Goal: Information Seeking & Learning: Learn about a topic

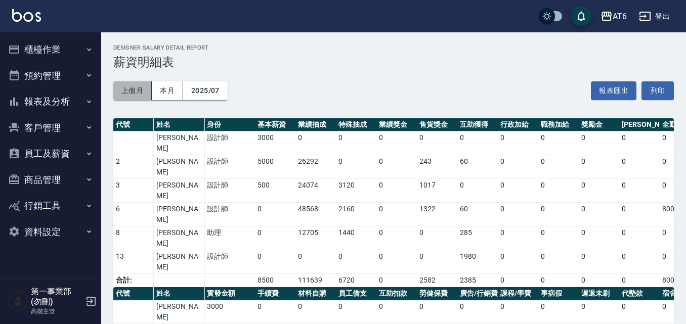
click at [142, 91] on button "上個月" at bounding box center [132, 90] width 38 height 19
click at [162, 90] on button "本月" at bounding box center [167, 90] width 31 height 19
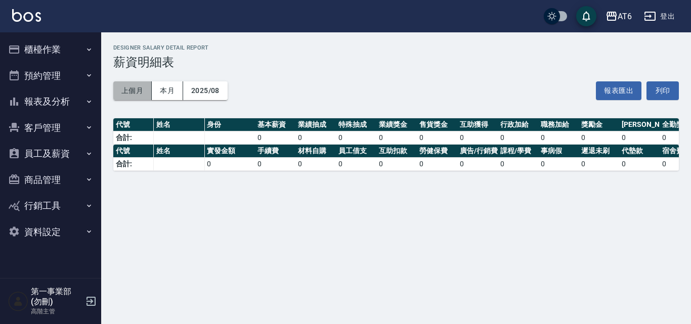
click at [125, 85] on button "上個月" at bounding box center [132, 90] width 38 height 19
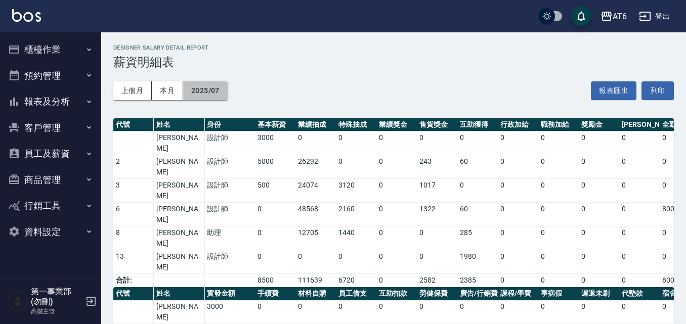
click at [209, 93] on button "2025/07" at bounding box center [205, 90] width 45 height 19
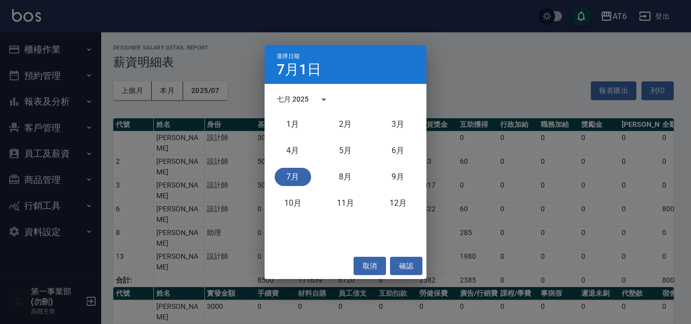
click at [303, 97] on div "七月 2025" at bounding box center [293, 99] width 32 height 11
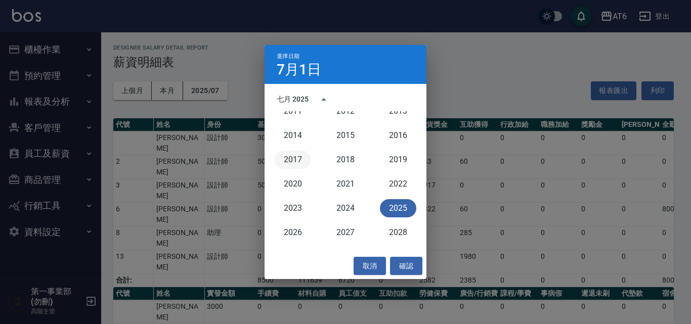
scroll to position [860, 0]
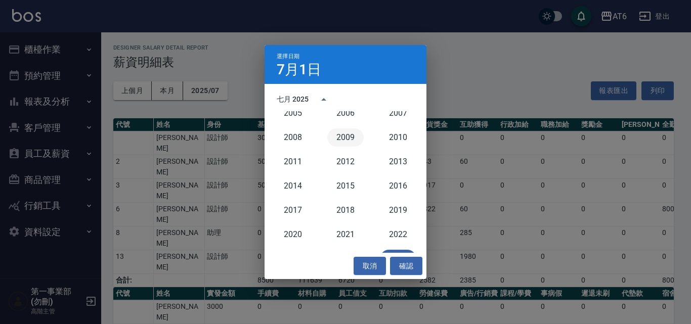
click at [345, 132] on button "2009" at bounding box center [345, 137] width 36 height 18
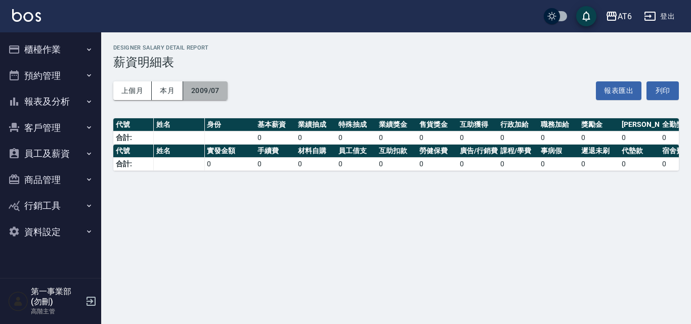
click at [189, 89] on button "2009/07" at bounding box center [205, 90] width 45 height 19
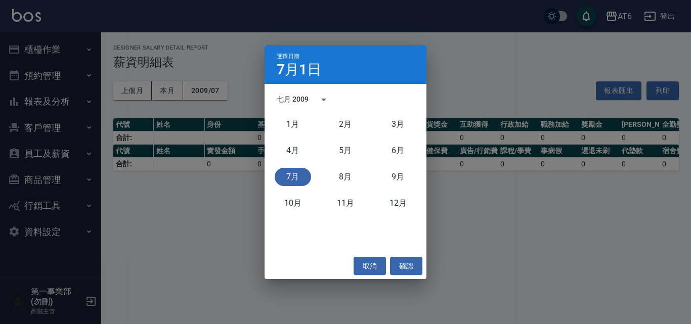
click at [299, 100] on div "七月 2009" at bounding box center [293, 99] width 32 height 11
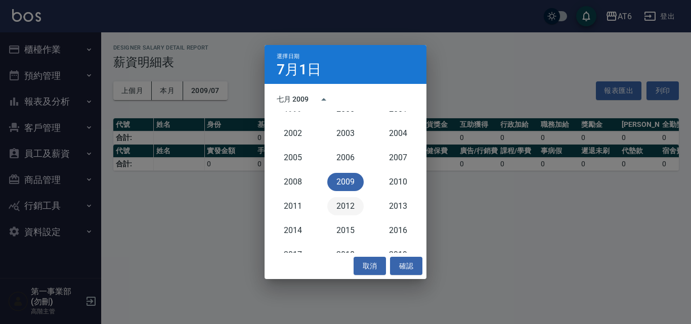
scroll to position [866, 0]
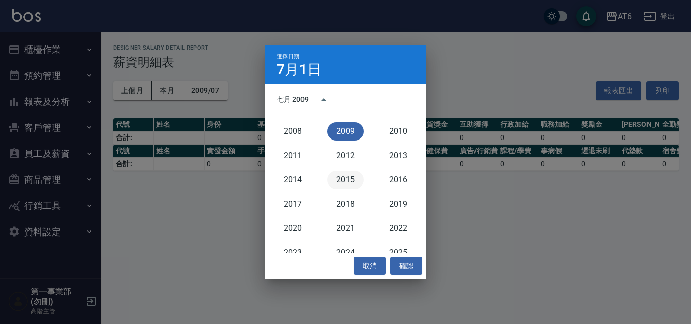
click at [346, 180] on button "2015" at bounding box center [345, 180] width 36 height 18
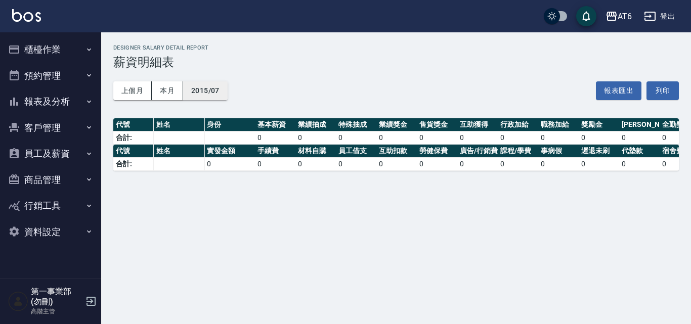
click at [206, 85] on button "2015/07" at bounding box center [205, 90] width 45 height 19
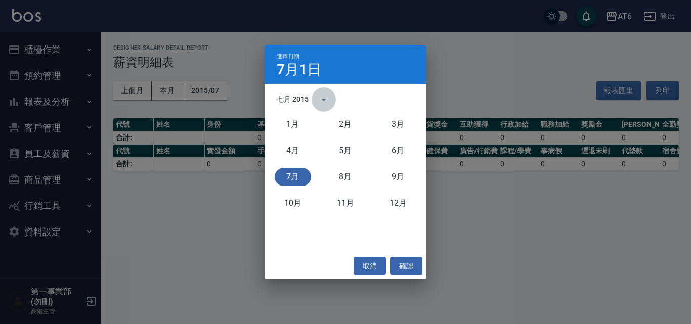
click at [313, 98] on button "calendar view is open, switch to year view" at bounding box center [324, 100] width 24 height 24
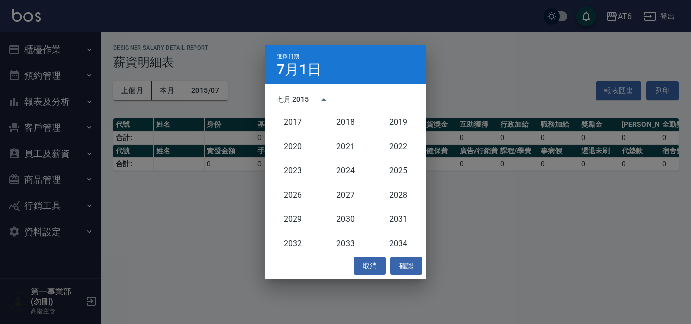
scroll to position [965, 0]
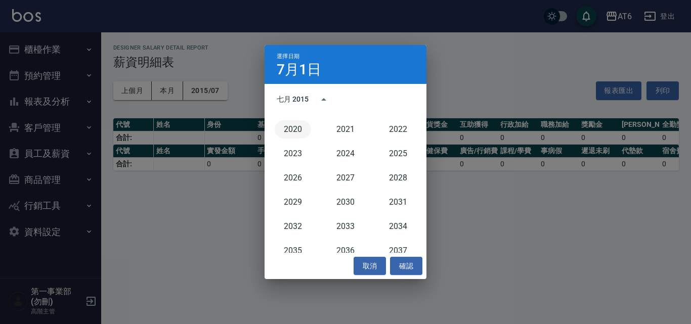
click at [299, 130] on button "2020" at bounding box center [293, 129] width 36 height 18
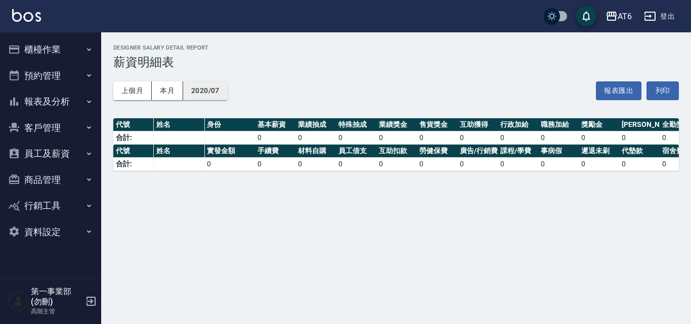
click at [202, 88] on button "2020/07" at bounding box center [205, 90] width 45 height 19
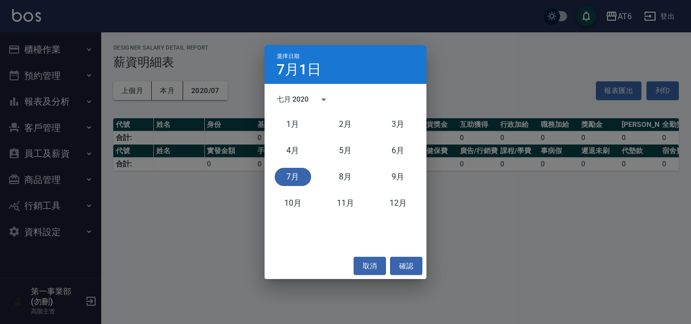
click at [291, 99] on div "七月 2020" at bounding box center [293, 99] width 32 height 11
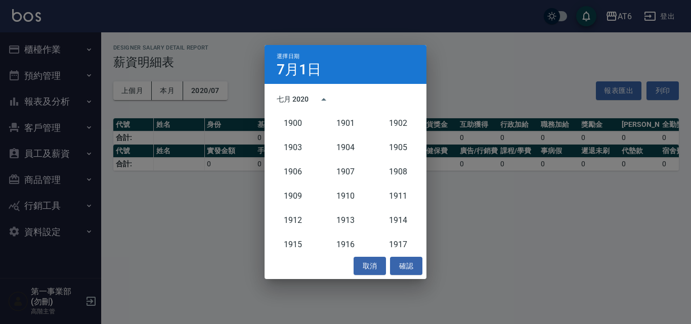
scroll to position [912, 0]
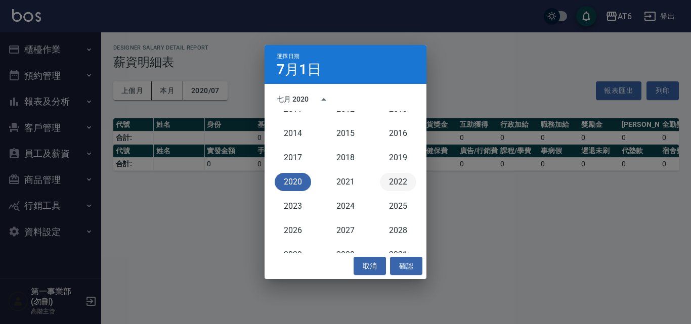
click at [399, 180] on button "2022" at bounding box center [398, 182] width 36 height 18
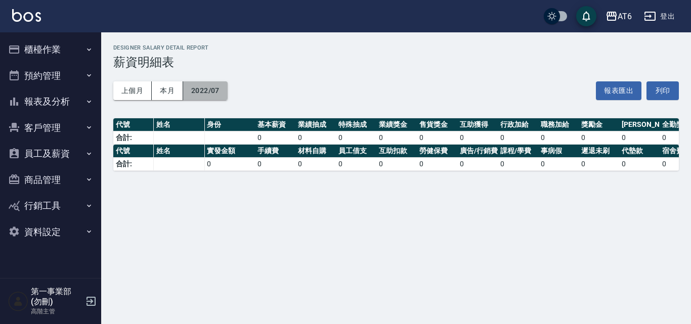
click at [212, 91] on button "2022/07" at bounding box center [205, 90] width 45 height 19
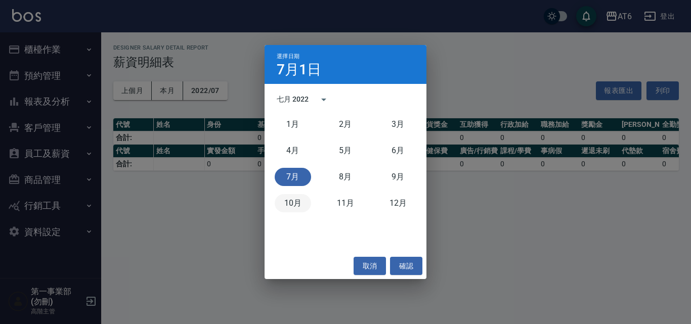
click at [302, 202] on button "10月" at bounding box center [293, 203] width 36 height 18
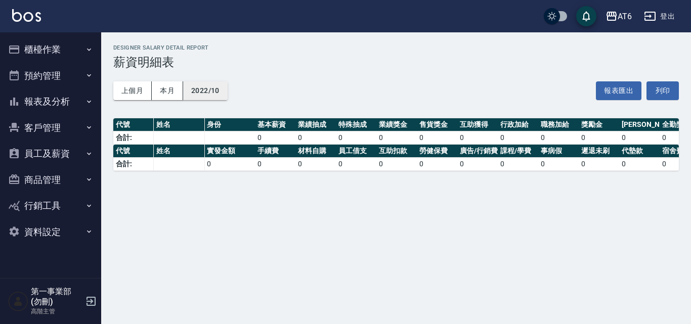
click at [203, 91] on button "2022/10" at bounding box center [205, 90] width 45 height 19
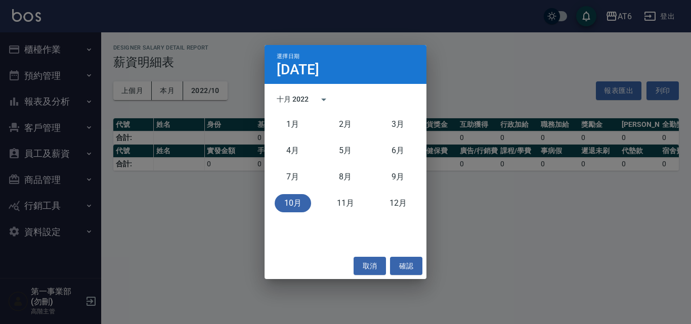
click at [294, 101] on div "十月 2022" at bounding box center [293, 99] width 32 height 11
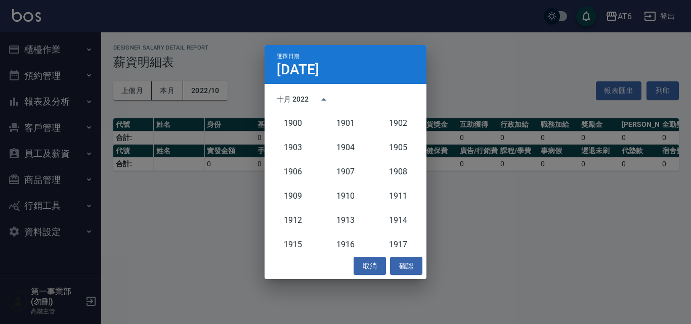
scroll to position [912, 0]
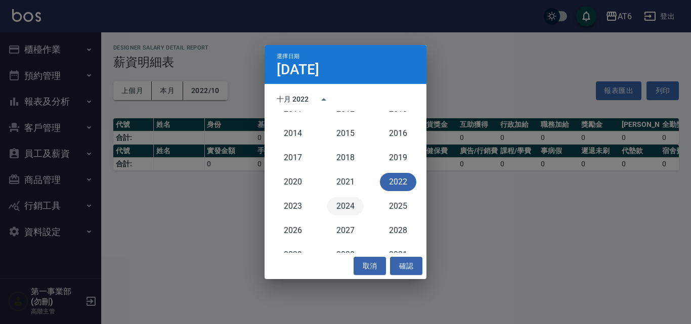
click at [336, 208] on button "2024" at bounding box center [345, 206] width 36 height 18
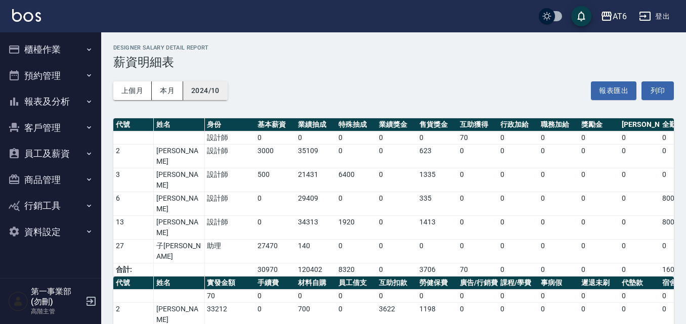
click at [191, 85] on button "2024/10" at bounding box center [205, 90] width 45 height 19
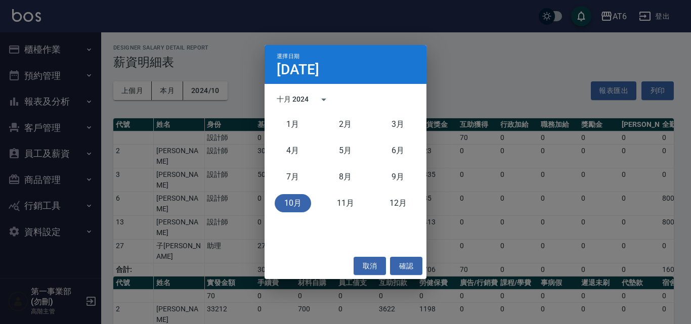
click at [294, 98] on div "十月 2024" at bounding box center [293, 99] width 32 height 11
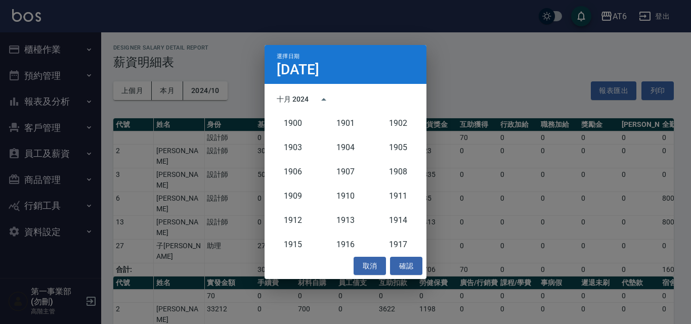
scroll to position [937, 0]
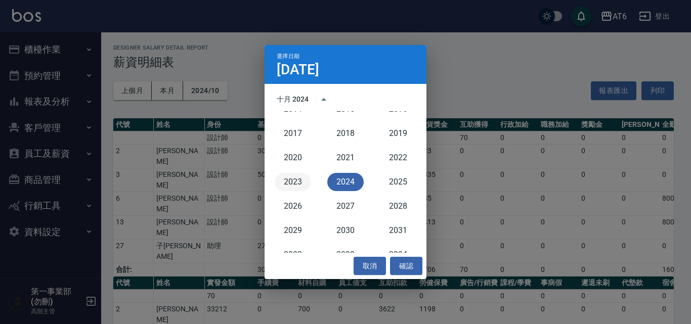
click at [293, 178] on button "2023" at bounding box center [293, 182] width 36 height 18
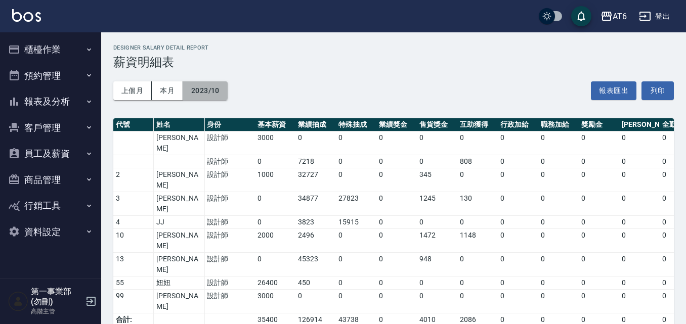
click at [209, 88] on button "2023/10" at bounding box center [205, 90] width 45 height 19
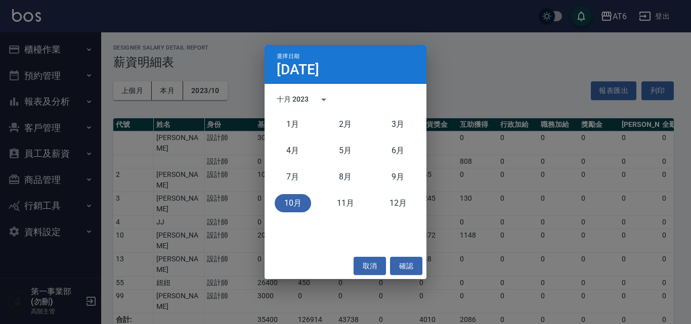
click at [309, 101] on div "十月 2023" at bounding box center [294, 99] width 35 height 11
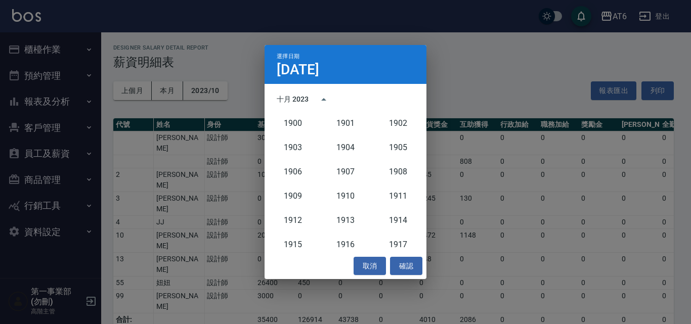
scroll to position [937, 0]
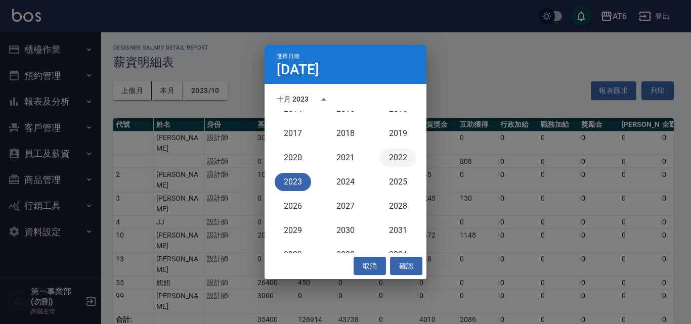
click at [388, 155] on button "2022" at bounding box center [398, 158] width 36 height 18
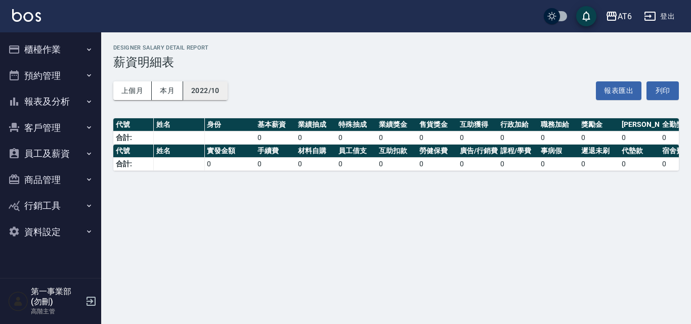
click at [199, 89] on button "2022/10" at bounding box center [205, 90] width 45 height 19
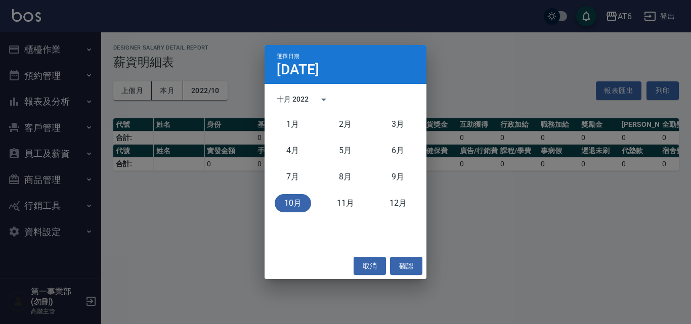
click at [295, 100] on div "十月 2022" at bounding box center [293, 99] width 32 height 11
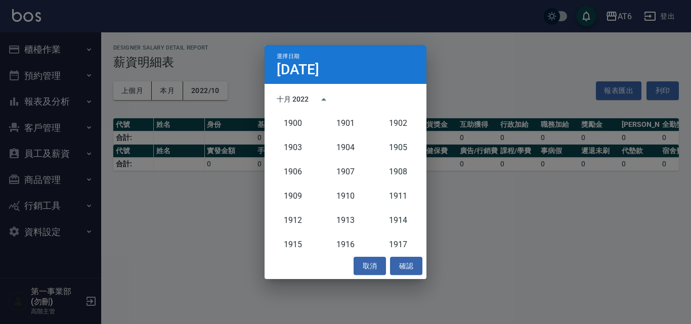
scroll to position [912, 0]
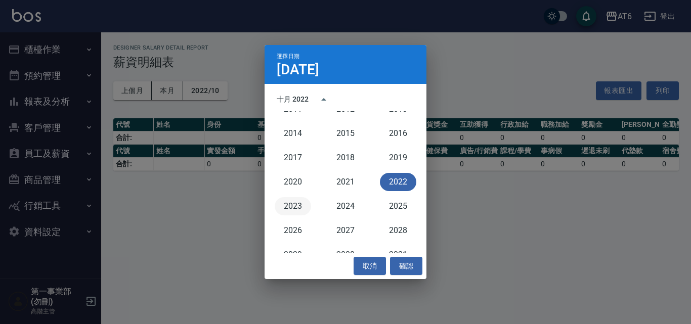
click at [289, 203] on button "2023" at bounding box center [293, 206] width 36 height 18
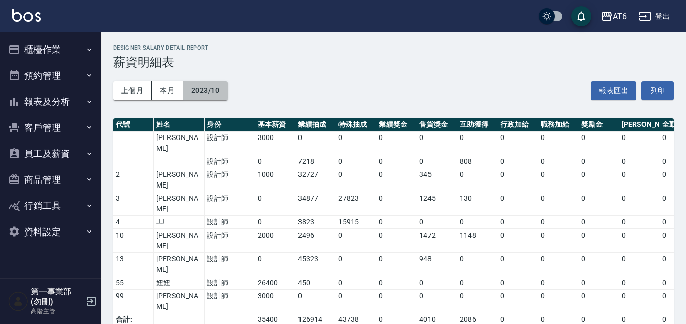
click at [212, 91] on button "2023/10" at bounding box center [205, 90] width 45 height 19
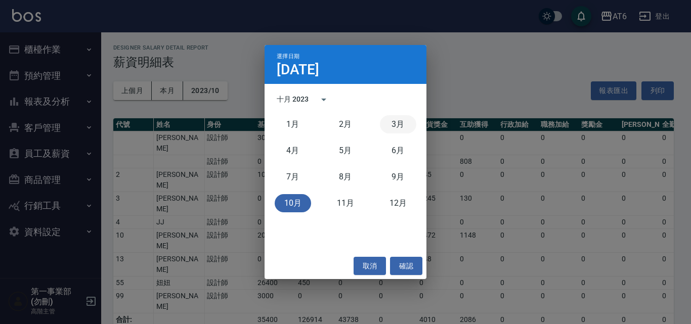
click at [386, 124] on button "3月" at bounding box center [398, 124] width 36 height 18
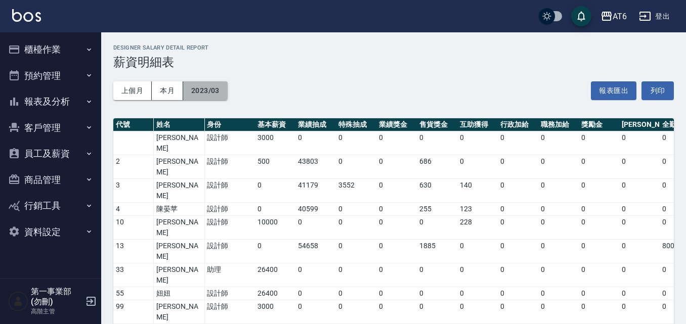
click at [199, 92] on button "2023/03" at bounding box center [205, 90] width 45 height 19
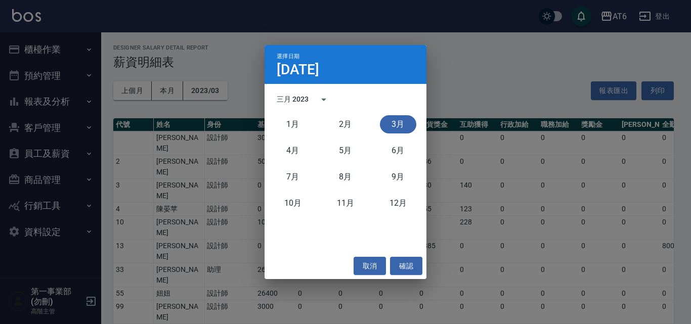
click at [296, 98] on div "三月 2023" at bounding box center [293, 99] width 32 height 11
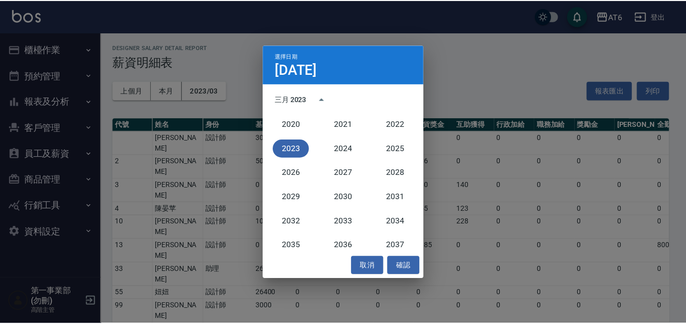
scroll to position [987, 0]
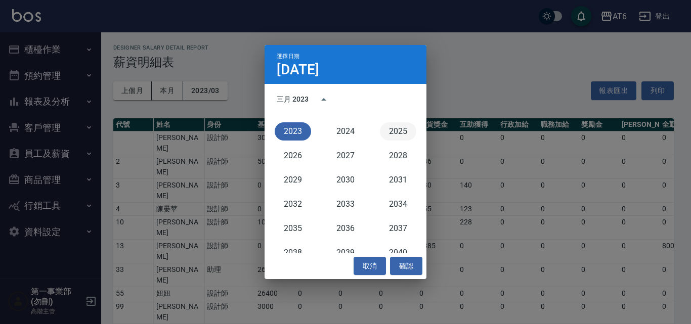
click at [398, 132] on button "2025" at bounding box center [398, 131] width 36 height 18
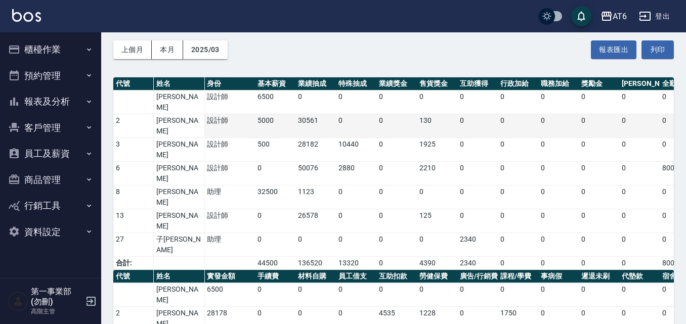
scroll to position [58, 0]
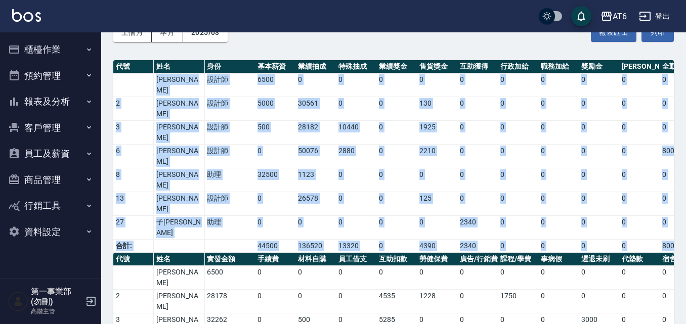
drag, startPoint x: 158, startPoint y: 77, endPoint x: 158, endPoint y: 307, distance: 229.6
click at [158, 307] on div "AT6 2025-03 薪資明細表 列印時間： 2025-08-12-13:42 Designer Salary Detail Report 薪資明細表 上個…" at bounding box center [393, 216] width 585 height 484
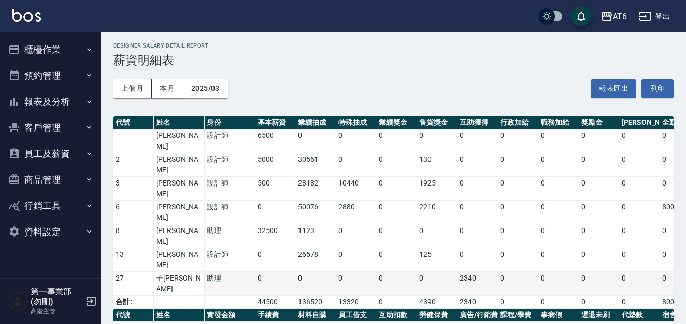
scroll to position [0, 0]
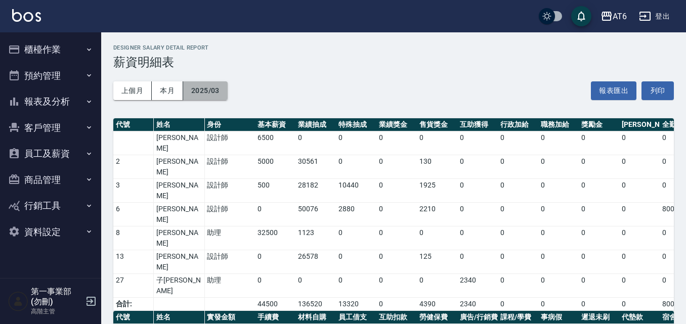
click at [196, 88] on button "2025/03" at bounding box center [205, 90] width 45 height 19
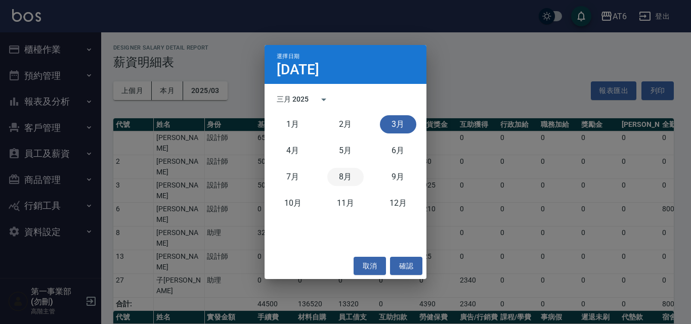
click at [343, 178] on button "8月" at bounding box center [345, 177] width 36 height 18
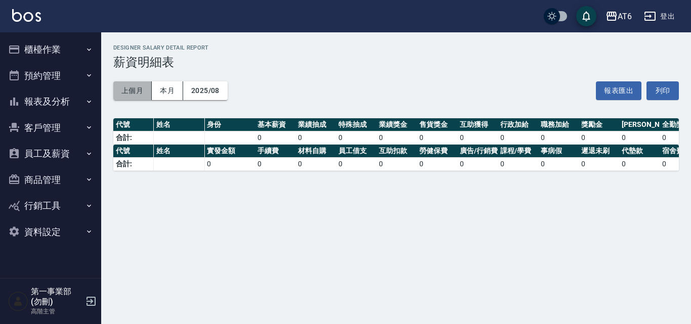
click at [128, 89] on button "上個月" at bounding box center [132, 90] width 38 height 19
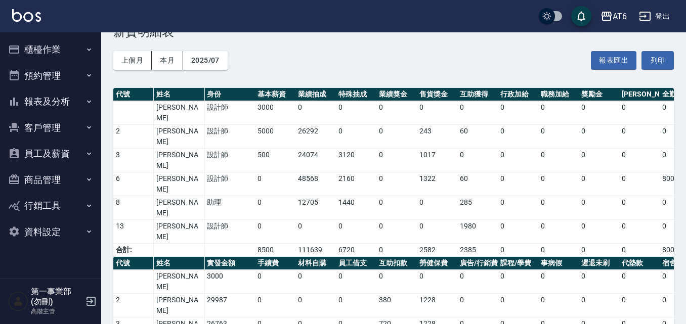
scroll to position [32, 0]
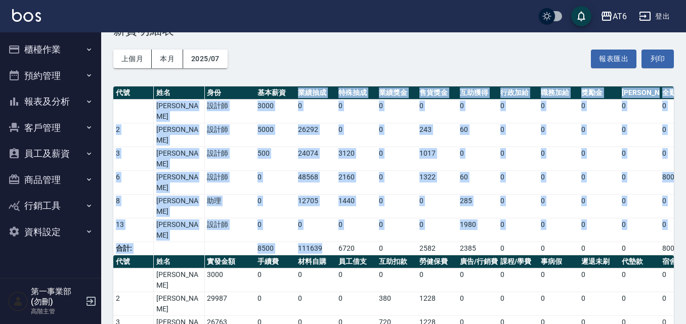
drag, startPoint x: 300, startPoint y: 92, endPoint x: 323, endPoint y: 183, distance: 94.3
click at [323, 183] on table "代號 姓名 身份 基本薪資 業績抽成 特殊抽成 業績獎金 售貨獎金 互助獲得 行政加給 職務加給 獎勵金 勞健保勞退 全勤獎金 加班獎金 伙食津貼 其他加給 …" at bounding box center [568, 170] width 910 height 169
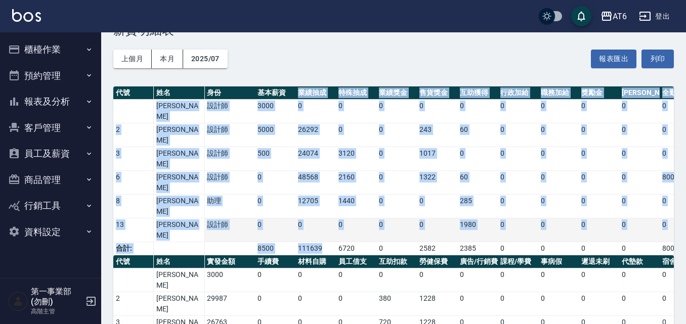
click at [326, 218] on td "0" at bounding box center [315, 230] width 40 height 24
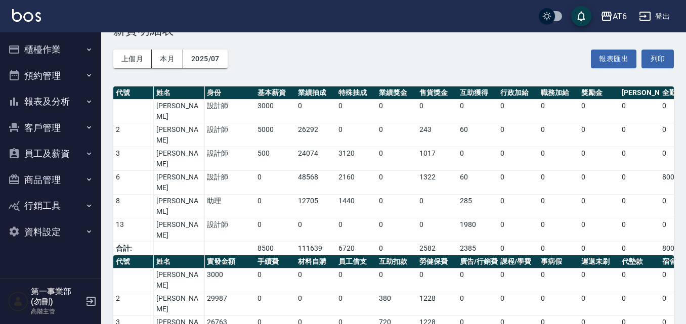
click at [272, 10] on div "AT6 登出" at bounding box center [343, 16] width 686 height 32
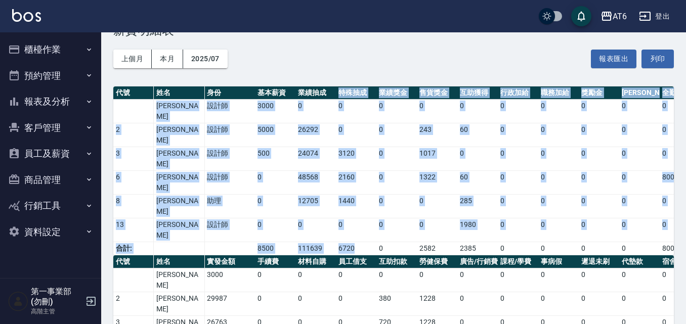
drag, startPoint x: 341, startPoint y: 91, endPoint x: 369, endPoint y: 181, distance: 94.1
click at [369, 181] on table "代號 姓名 身份 基本薪資 業績抽成 特殊抽成 業績獎金 售貨獎金 互助獲得 行政加給 職務加給 獎勵金 勞健保勞退 全勤獎金 加班獎金 伙食津貼 其他加給 …" at bounding box center [568, 170] width 910 height 169
click at [369, 242] on td "6720" at bounding box center [356, 248] width 40 height 13
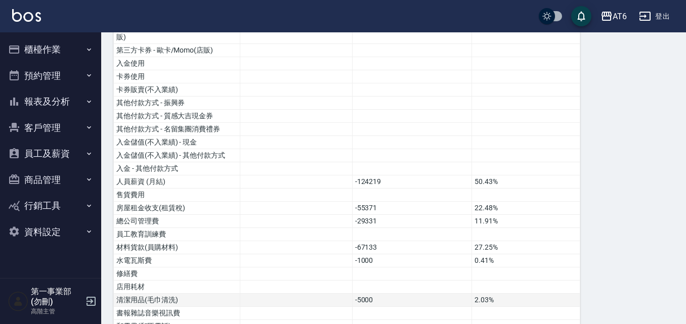
scroll to position [279, 0]
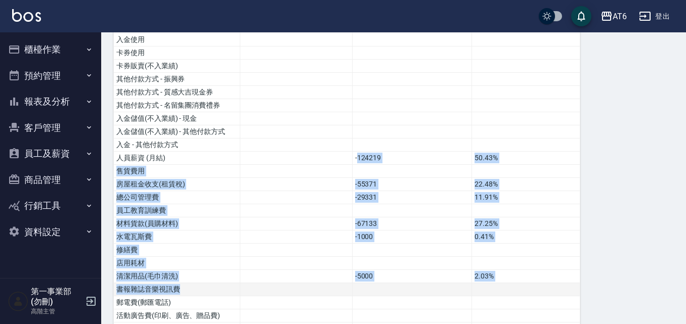
drag, startPoint x: 356, startPoint y: 147, endPoint x: 491, endPoint y: 280, distance: 189.6
click at [491, 280] on tbody "營業收入 237533 96.43% 店販收入 8787 3.57% 卡券販賣(先入業績) 第三方卡券 - 舊有卡券(服務) 第三方卡券 - Line酷券(服…" at bounding box center [347, 271] width 466 height 786
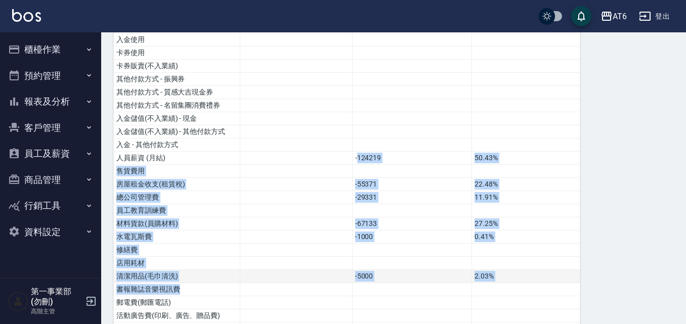
click at [539, 270] on td "2.03%" at bounding box center [526, 276] width 108 height 13
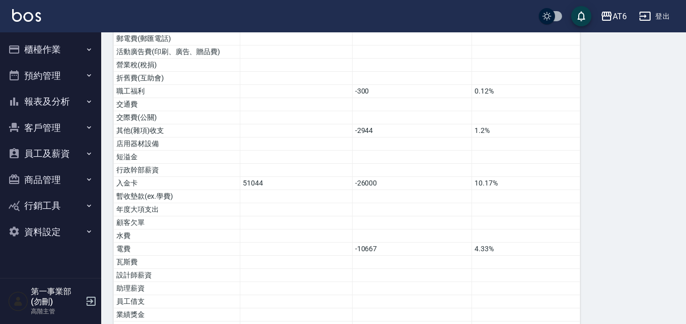
scroll to position [556, 0]
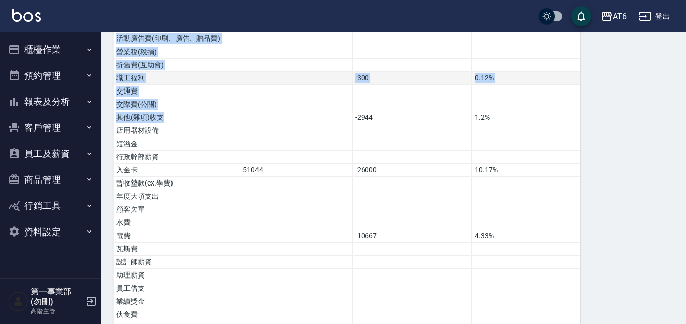
drag, startPoint x: 568, startPoint y: 194, endPoint x: 238, endPoint y: 66, distance: 354.2
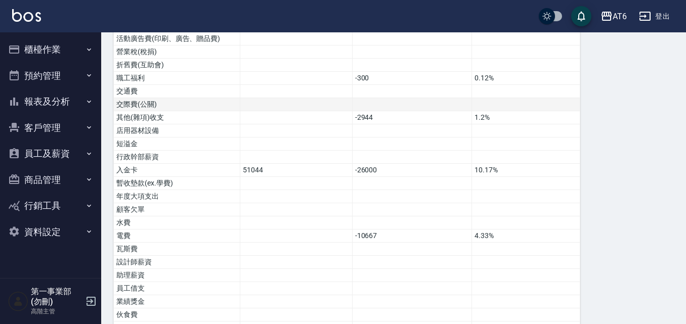
click at [419, 98] on td at bounding box center [412, 104] width 120 height 13
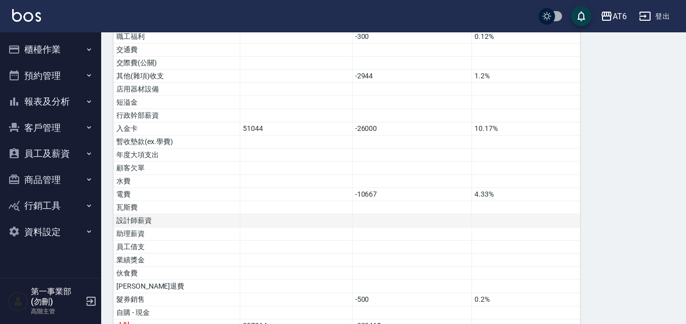
scroll to position [583, 0]
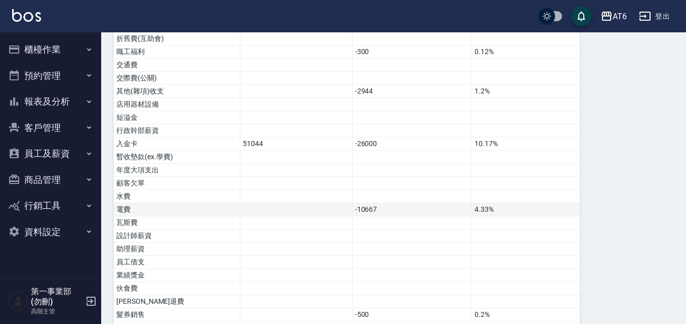
click at [395, 203] on td "-10667" at bounding box center [412, 209] width 120 height 13
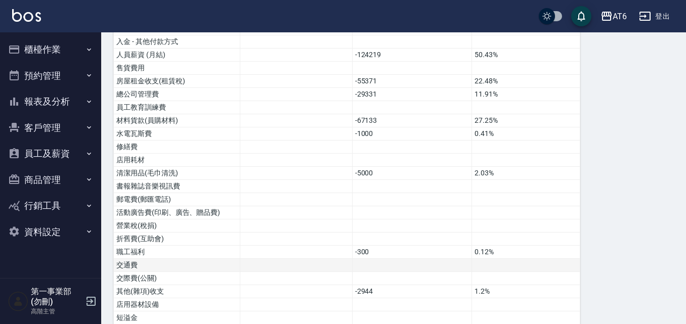
scroll to position [405, 0]
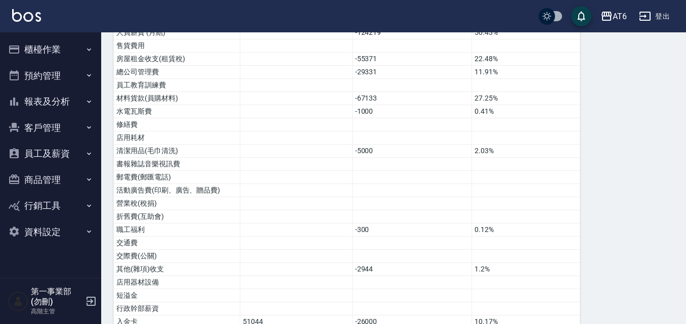
click at [617, 125] on div "費用分析表 報表匯出 加項 扣項 總佔比 營業收入 237533 96.43% 店販收入 8787 3.57% 卡券販賣(先入業績) 第三方卡券 - 舊有卡券…" at bounding box center [393, 132] width 560 height 840
click at [160, 18] on div "AT6 登出" at bounding box center [343, 16] width 686 height 32
click at [590, 195] on div "費用分析表 報表匯出 加項 扣項 總佔比 營業收入 237533 96.43% 店販收入 8787 3.57% 卡券販賣(先入業績) 第三方卡券 - 舊有卡券…" at bounding box center [393, 132] width 560 height 840
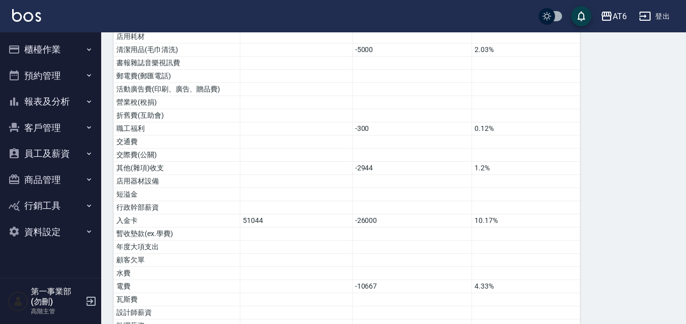
scroll to position [556, 0]
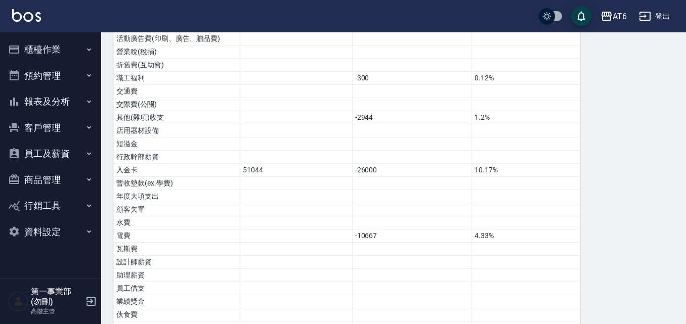
click at [161, 10] on div "AT6 登出" at bounding box center [343, 16] width 686 height 32
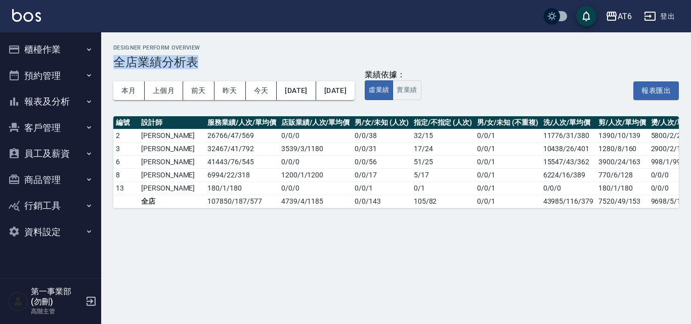
drag, startPoint x: 117, startPoint y: 62, endPoint x: 199, endPoint y: 63, distance: 81.4
click at [199, 63] on h3 "全店業績分析表" at bounding box center [395, 62] width 565 height 14
click at [208, 51] on div "Designer Perform Overview 全店業績分析表" at bounding box center [395, 57] width 565 height 25
drag, startPoint x: 106, startPoint y: 38, endPoint x: 199, endPoint y: 87, distance: 105.0
click at [199, 87] on div "Designer Perform Overview 全店業績分析表 本月 上個月 前天 昨天 今天 2025/08/01 2025/08/12 業績依據： 虛…" at bounding box center [396, 126] width 590 height 188
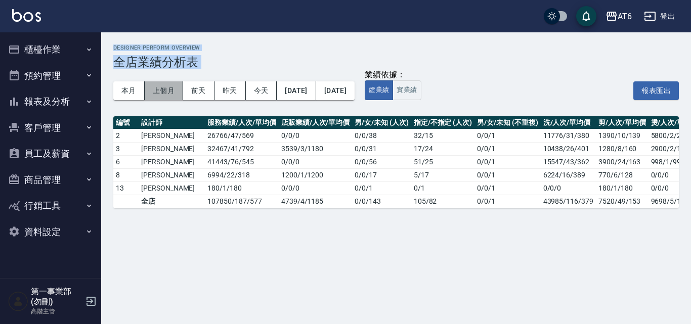
click at [169, 87] on button "上個月" at bounding box center [164, 90] width 38 height 19
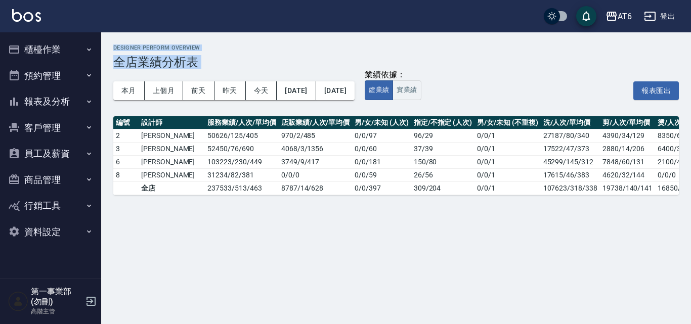
click at [228, 50] on h2 "Designer Perform Overview" at bounding box center [395, 48] width 565 height 7
click at [421, 92] on button "實業績" at bounding box center [406, 90] width 28 height 20
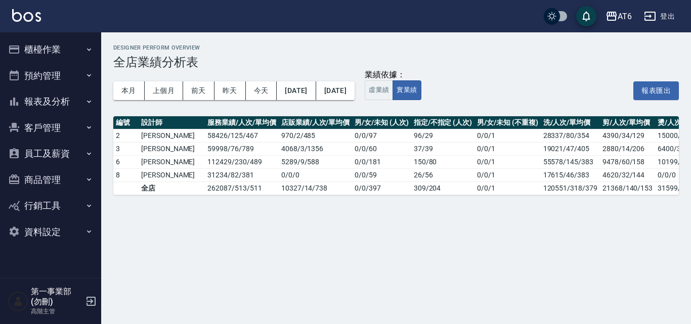
click at [388, 262] on div "Designer Perform Overview 全店業績分析表 本月 上個月 前天 昨天 今天 2025/07/01 2025/07/31 業績依據： 虛…" at bounding box center [345, 162] width 691 height 324
drag, startPoint x: 176, startPoint y: 188, endPoint x: 242, endPoint y: 193, distance: 66.5
click at [242, 193] on td "262087 / 513 / 511" at bounding box center [241, 188] width 73 height 13
click at [155, 224] on div "Designer Perform Overview 全店業績分析表 本月 上個月 前天 昨天 今天 2025/07/01 2025/07/31 業績依據： 虛…" at bounding box center [345, 162] width 691 height 324
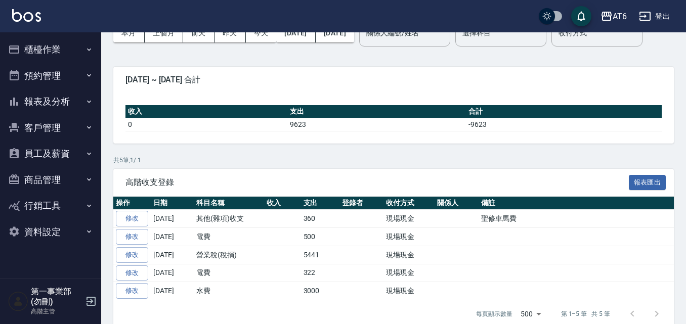
scroll to position [4, 0]
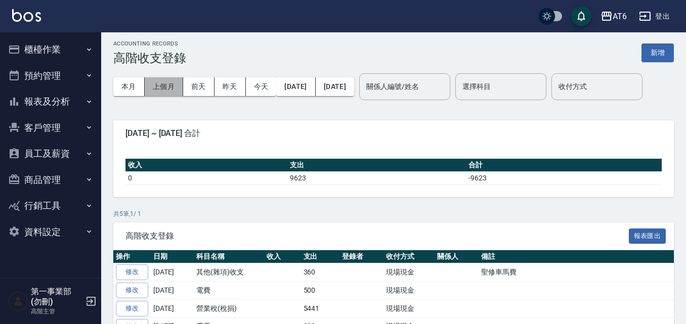
click at [160, 86] on button "上個月" at bounding box center [164, 86] width 38 height 19
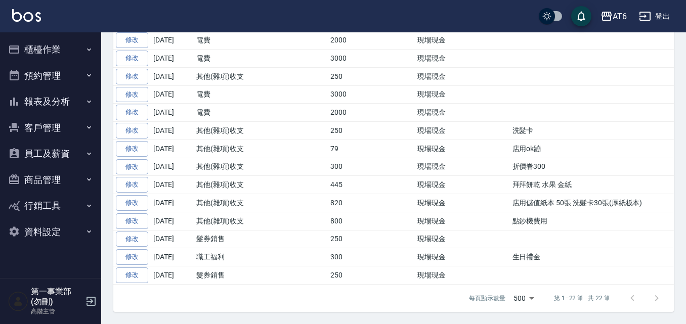
scroll to position [413, 0]
click at [496, 286] on div "每頁顯示數量 500 500 第 1–22 筆 共 22 筆" at bounding box center [563, 298] width 213 height 27
click at [468, 302] on div "每頁顯示數量 500 500 第 1–22 筆 共 22 筆" at bounding box center [563, 298] width 213 height 27
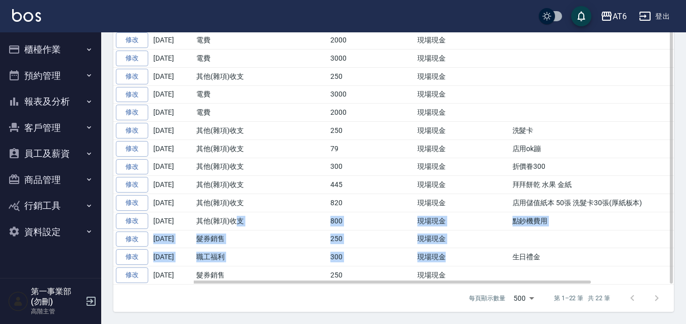
drag, startPoint x: 236, startPoint y: 213, endPoint x: 436, endPoint y: 256, distance: 204.9
click at [436, 256] on tbody "修改 2025-07-31 電費 667 現場現金 修改 2025-07-31 入金卡 51044 轉帳 修改 2025-07-31 入金卡 26000 轉帳…" at bounding box center [442, 86] width 658 height 398
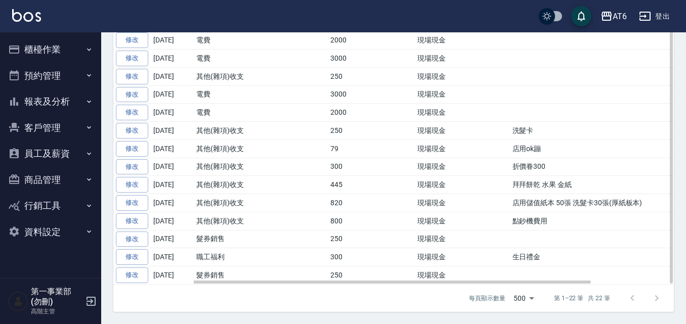
click at [180, 283] on td "2025-07-01" at bounding box center [172, 276] width 43 height 18
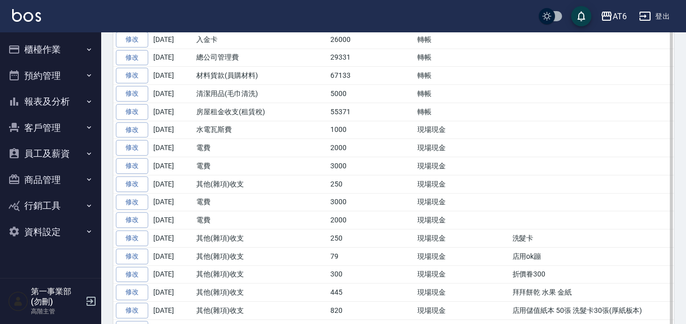
scroll to position [261, 0]
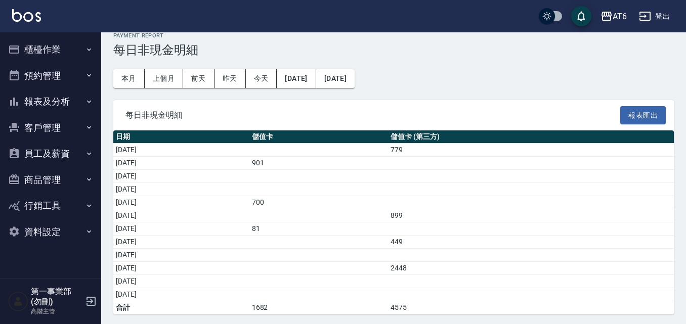
scroll to position [15, 0]
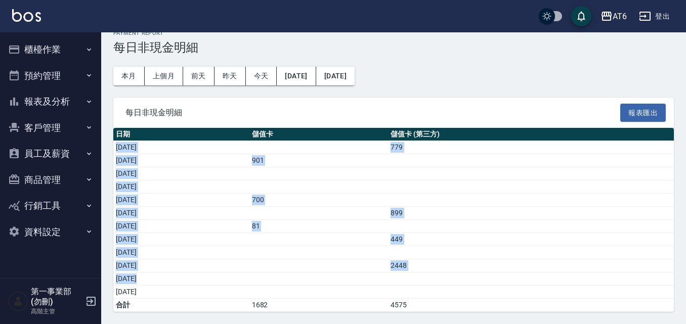
drag, startPoint x: 117, startPoint y: 148, endPoint x: 460, endPoint y: 282, distance: 368.7
click at [461, 281] on tbody "[DATE] 779 [DATE] 901 [DATE] [DATE] [DATE] 700 [DATE] 899 [DATE] 81 [DATE] 449 …" at bounding box center [393, 226] width 560 height 171
click at [388, 216] on td "a dense table" at bounding box center [318, 213] width 139 height 13
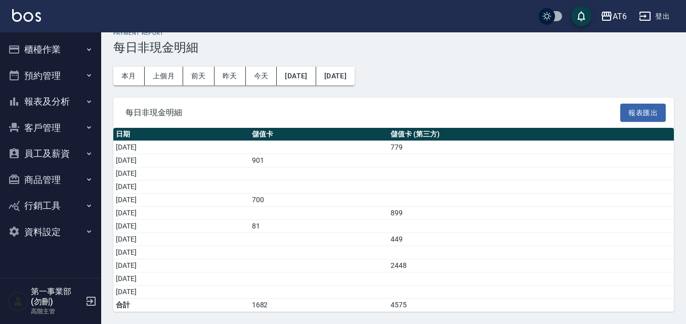
scroll to position [0, 0]
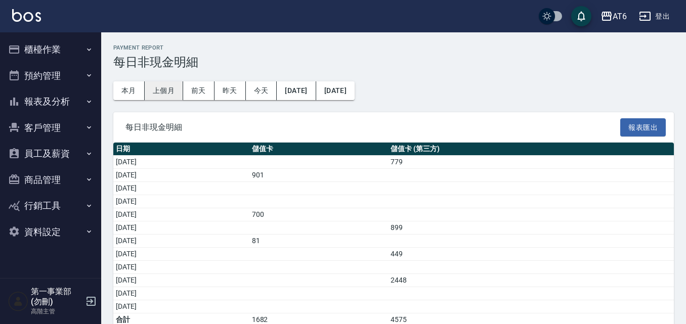
click at [153, 83] on button "上個月" at bounding box center [164, 90] width 38 height 19
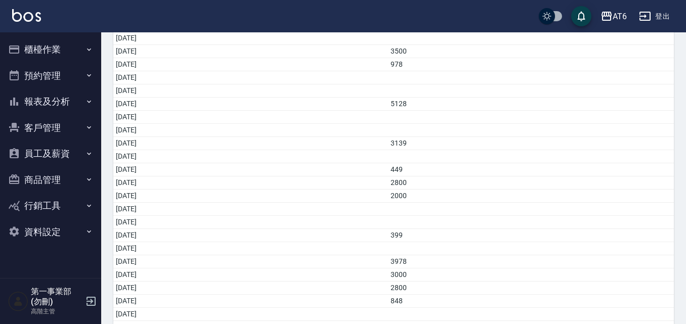
scroll to position [163, 0]
click at [346, 265] on td "a dense table" at bounding box center [318, 261] width 139 height 13
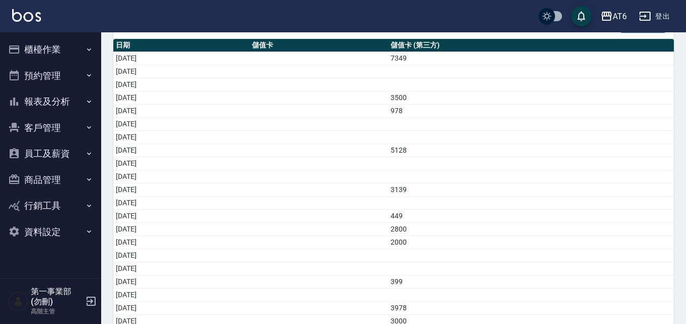
scroll to position [152, 0]
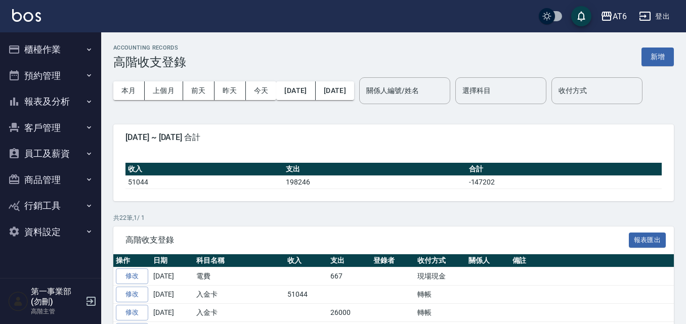
click at [411, 13] on div "AT6 登出" at bounding box center [343, 16] width 686 height 32
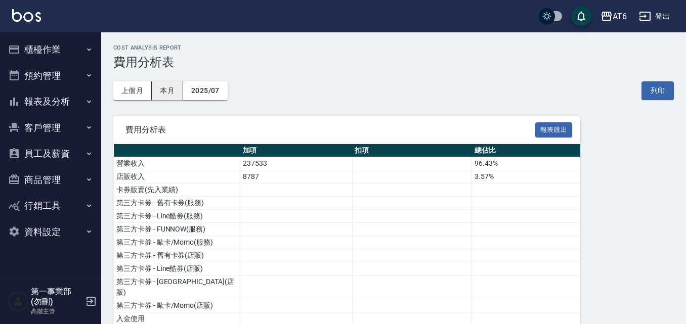
click at [180, 92] on button "本月" at bounding box center [167, 90] width 31 height 19
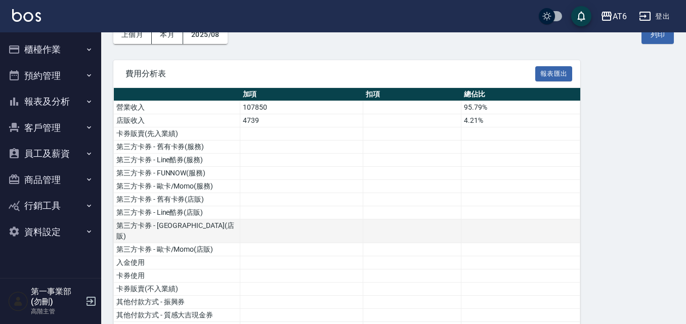
scroll to position [51, 0]
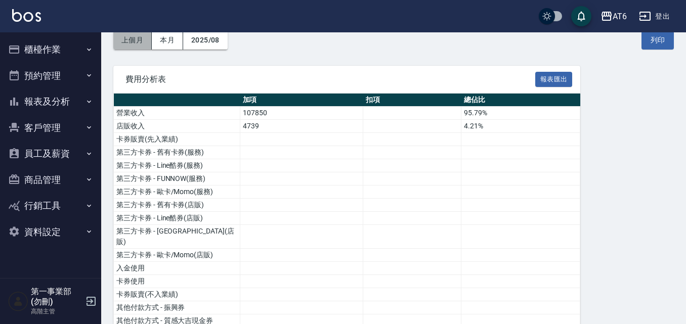
click at [140, 43] on button "上個月" at bounding box center [132, 40] width 38 height 19
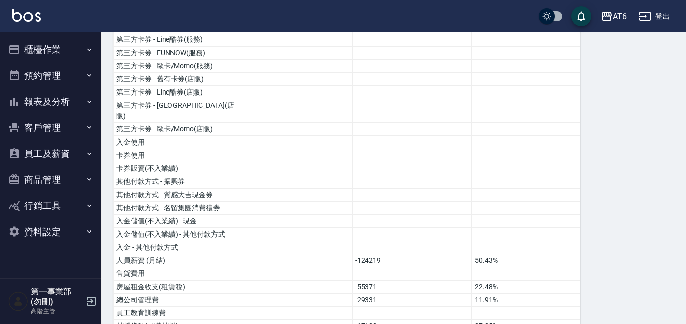
scroll to position [127, 0]
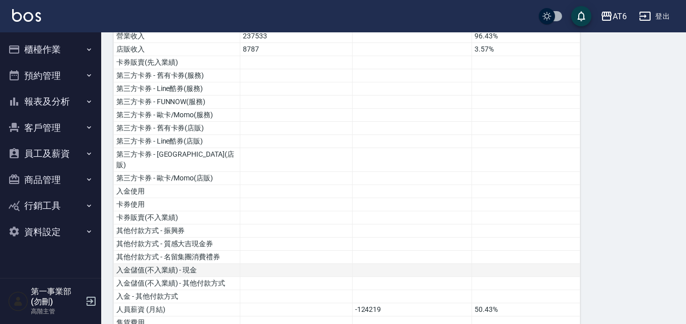
click at [463, 264] on td at bounding box center [412, 270] width 120 height 13
click at [504, 238] on td at bounding box center [526, 244] width 108 height 13
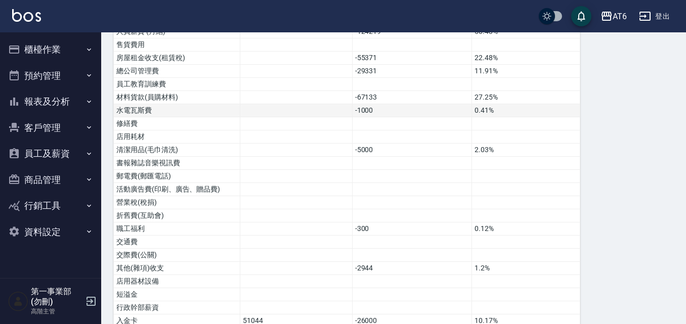
scroll to position [380, 0]
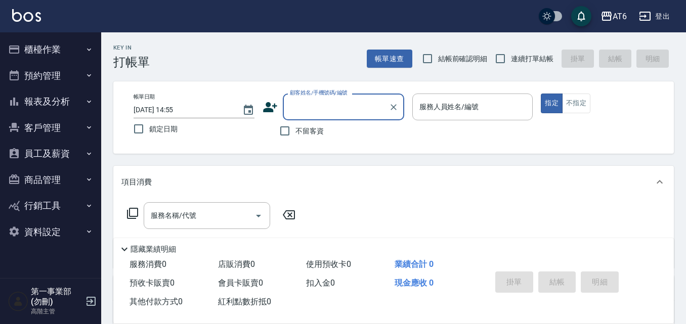
click at [64, 97] on button "報表及分析" at bounding box center [50, 102] width 93 height 26
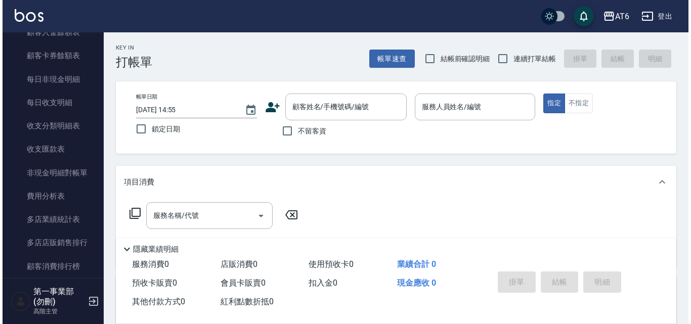
scroll to position [809, 0]
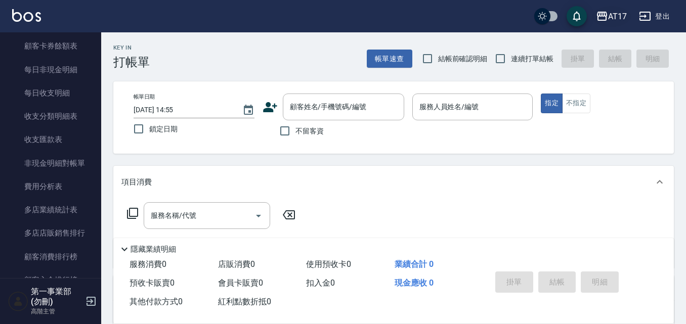
click at [607, 15] on icon "button" at bounding box center [602, 16] width 10 height 9
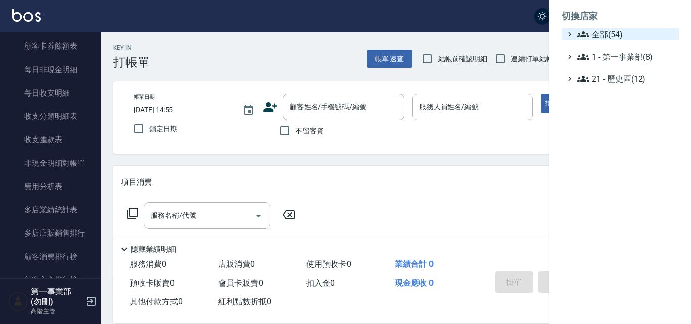
click at [614, 32] on span "全部(54)" at bounding box center [626, 34] width 98 height 12
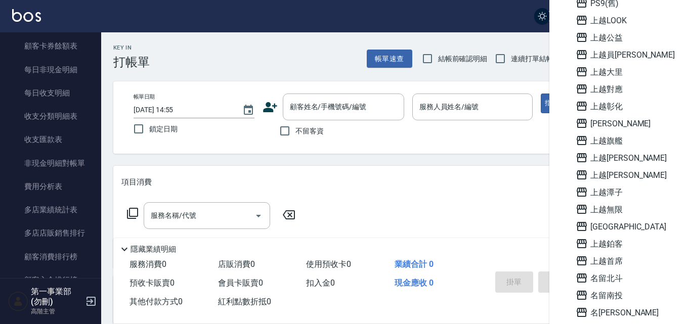
scroll to position [607, 0]
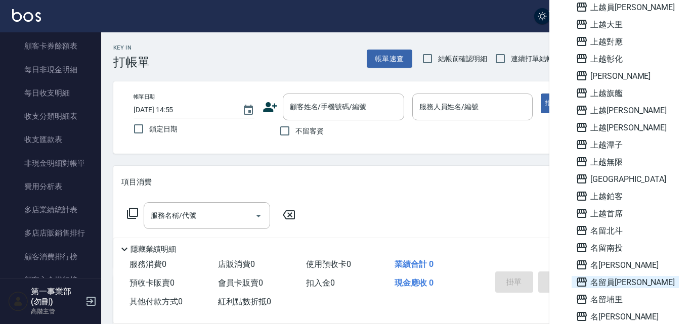
click at [616, 280] on span "名留員[PERSON_NAME]" at bounding box center [625, 282] width 99 height 12
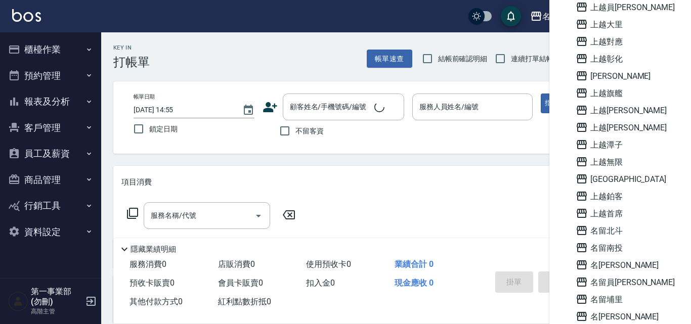
scroll to position [0, 0]
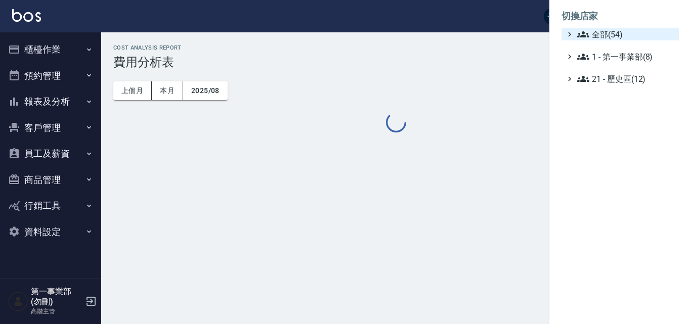
click at [621, 36] on span "全部(54)" at bounding box center [626, 34] width 98 height 12
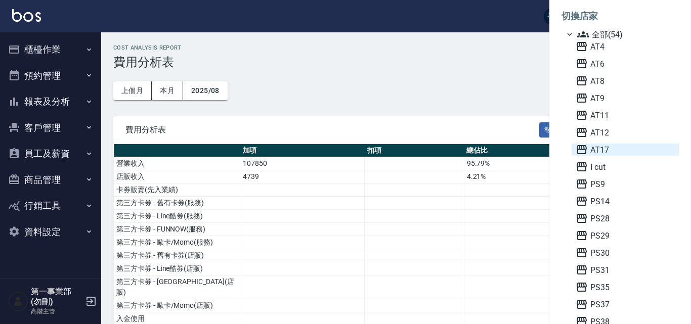
click at [612, 144] on span "AT17" at bounding box center [625, 150] width 99 height 12
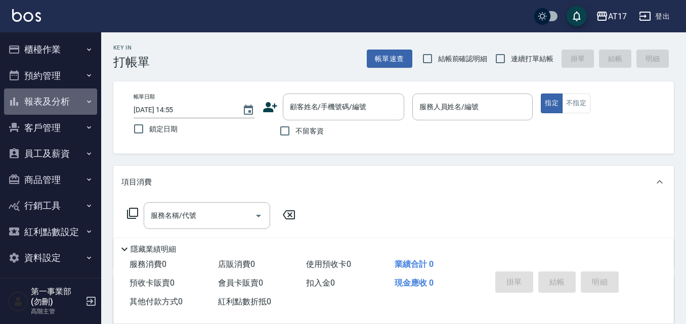
click at [64, 95] on button "報表及分析" at bounding box center [50, 102] width 93 height 26
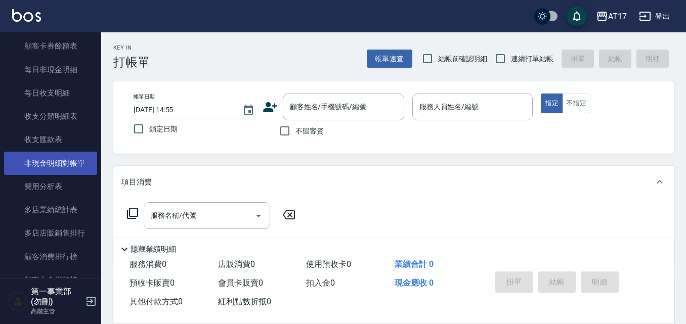
scroll to position [860, 0]
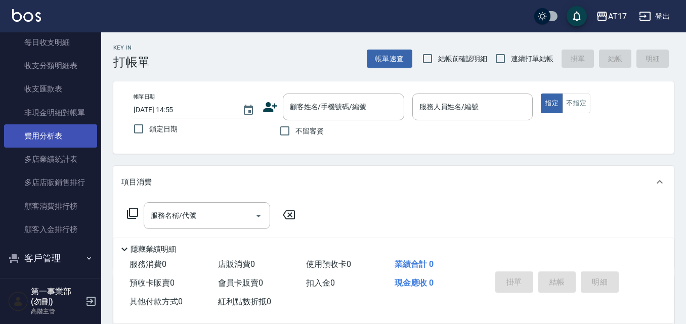
click at [65, 126] on link "費用分析表" at bounding box center [50, 135] width 93 height 23
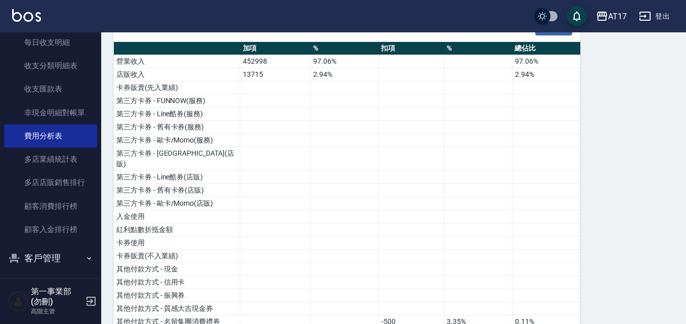
scroll to position [103, 0]
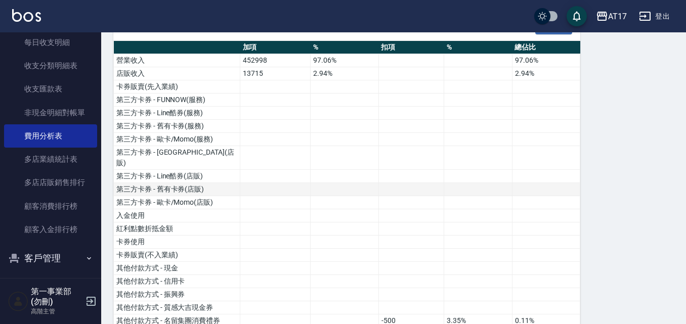
click at [487, 183] on td at bounding box center [478, 189] width 68 height 13
click at [37, 11] on img at bounding box center [26, 15] width 29 height 13
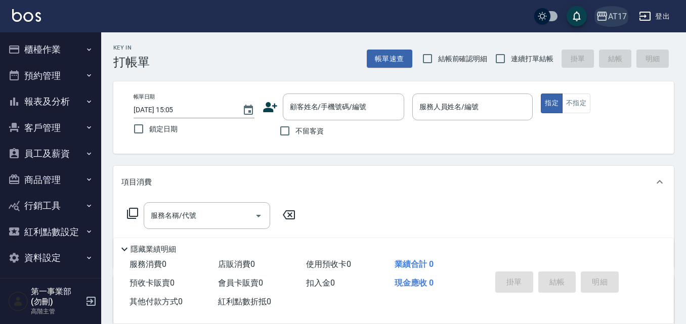
click at [604, 12] on icon "button" at bounding box center [602, 16] width 10 height 9
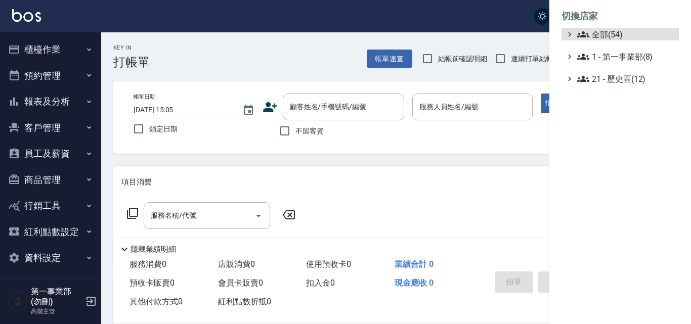
click at [614, 40] on ul "全部(54) 1 - 第一事業部(8) 21 - 歷史區(12)" at bounding box center [619, 56] width 117 height 57
click at [614, 32] on span "全部(54)" at bounding box center [626, 34] width 98 height 12
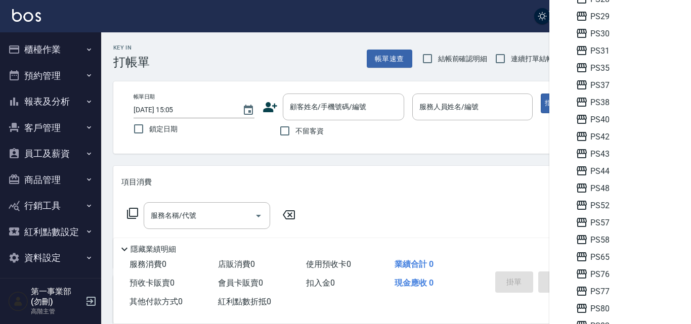
scroll to position [253, 0]
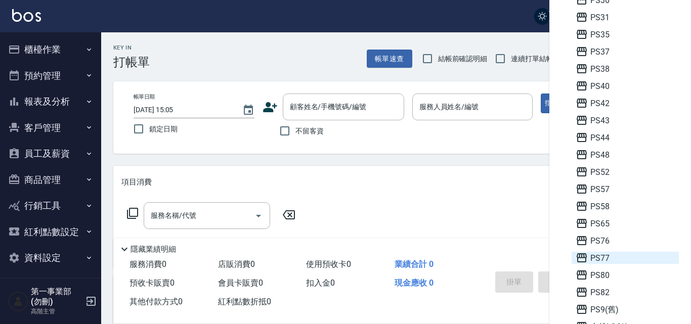
click at [604, 254] on span "PS77" at bounding box center [625, 258] width 99 height 12
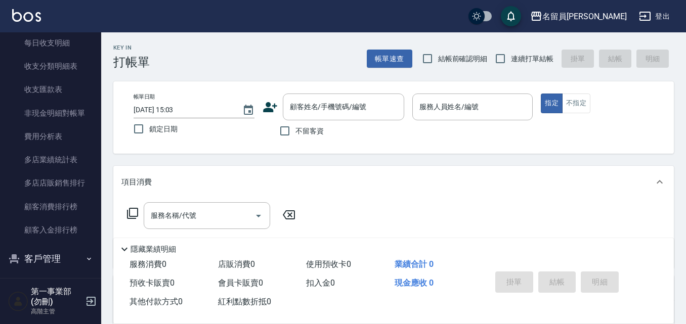
scroll to position [860, 0]
click at [63, 136] on link "費用分析表" at bounding box center [50, 135] width 93 height 23
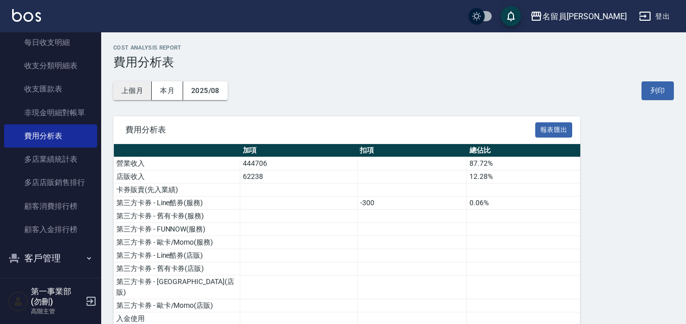
click at [133, 98] on button "上個月" at bounding box center [132, 90] width 38 height 19
click at [141, 93] on button "上個月" at bounding box center [132, 90] width 38 height 19
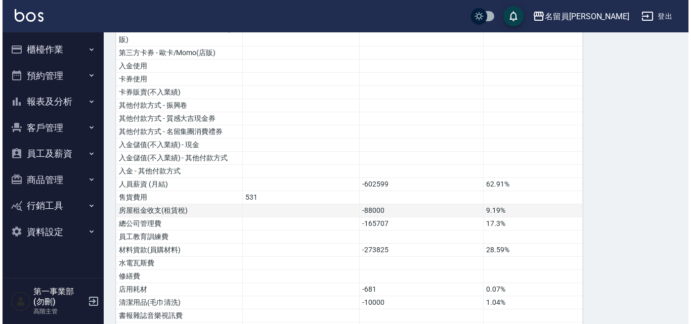
scroll to position [303, 0]
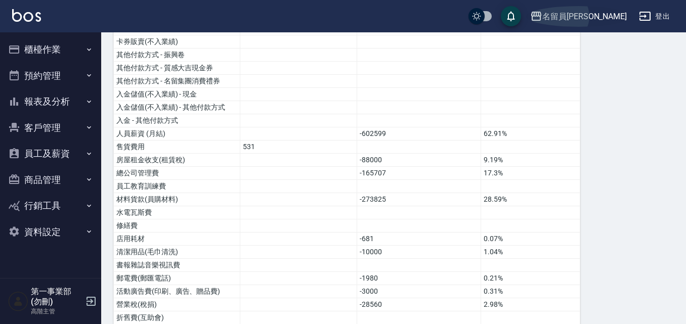
click at [596, 15] on div "名留員[PERSON_NAME]" at bounding box center [584, 16] width 84 height 13
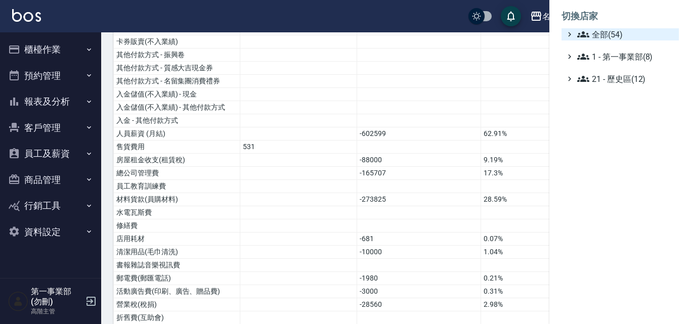
click at [597, 33] on span "全部(54)" at bounding box center [626, 34] width 98 height 12
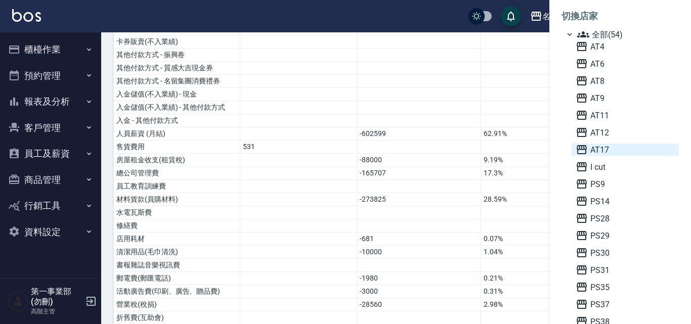
click at [605, 144] on span "AT17" at bounding box center [625, 150] width 99 height 12
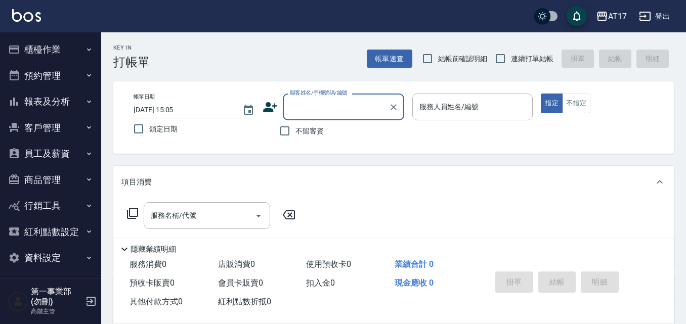
click at [40, 100] on button "報表及分析" at bounding box center [50, 102] width 93 height 26
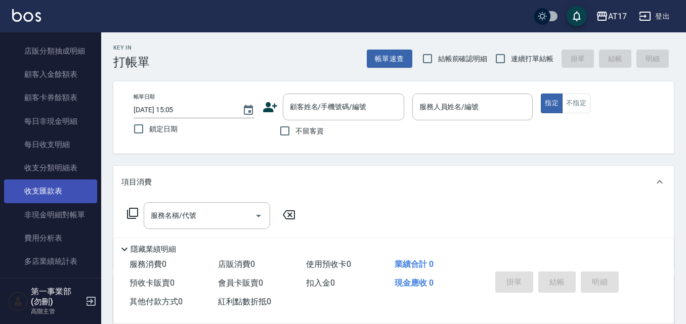
scroll to position [759, 0]
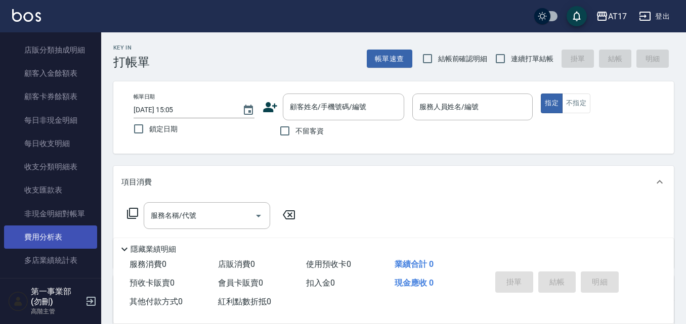
click at [50, 232] on link "費用分析表" at bounding box center [50, 237] width 93 height 23
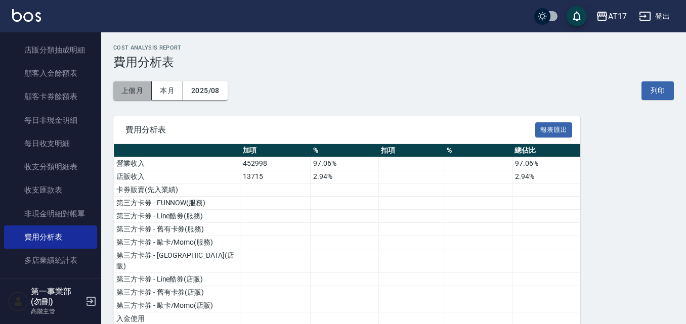
click at [142, 98] on button "上個月" at bounding box center [132, 90] width 38 height 19
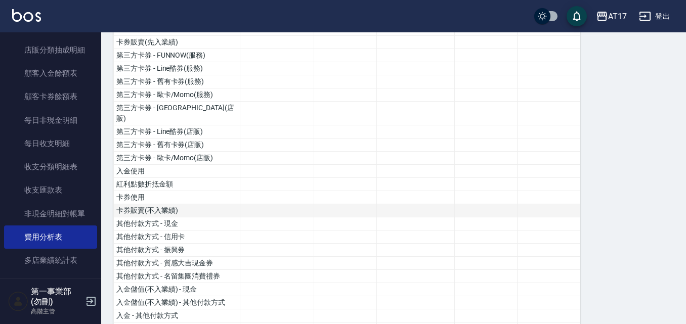
scroll to position [154, 0]
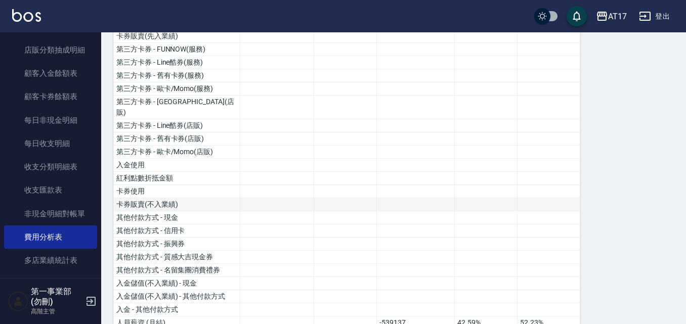
click at [172, 198] on td "卡券販賣(不入業績)" at bounding box center [177, 204] width 126 height 13
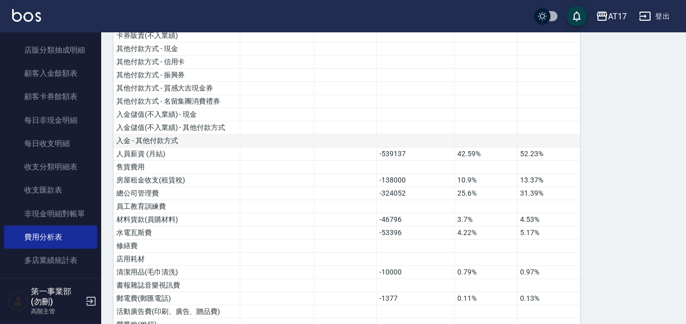
scroll to position [305, 0]
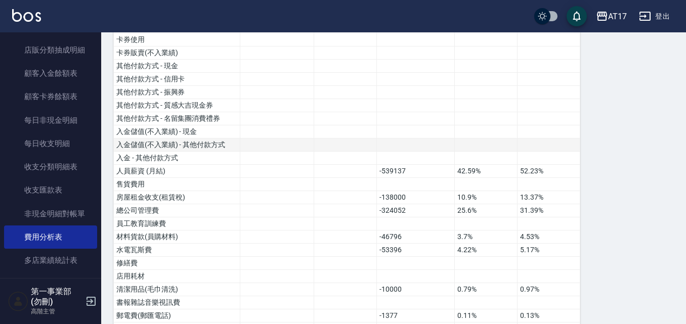
click at [440, 139] on td at bounding box center [415, 145] width 78 height 13
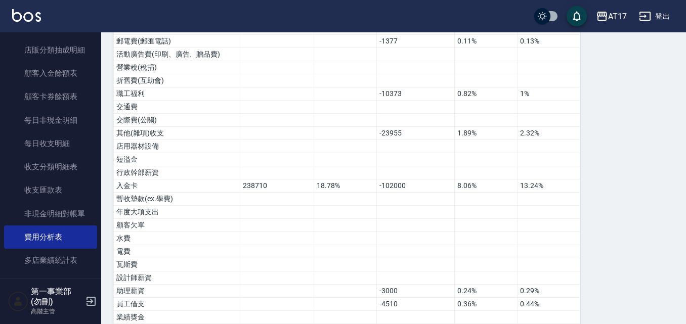
scroll to position [407, 0]
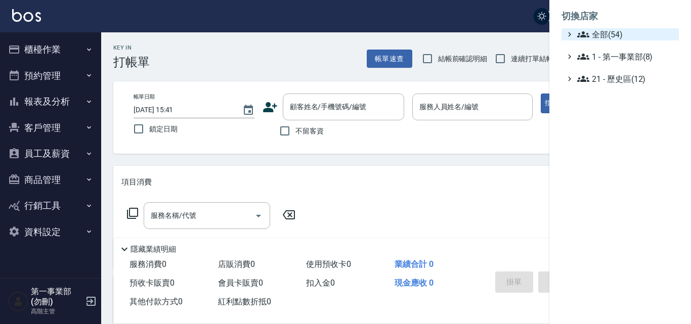
click at [635, 30] on span "全部(54)" at bounding box center [626, 34] width 98 height 12
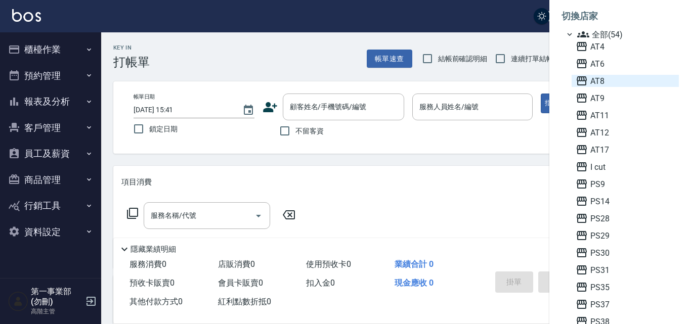
click at [613, 83] on span "AT8" at bounding box center [625, 81] width 99 height 12
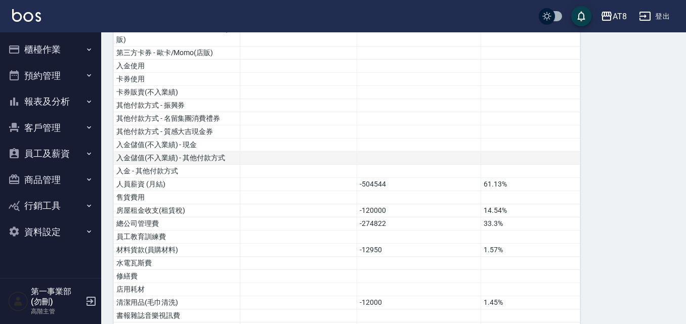
scroll to position [152, 0]
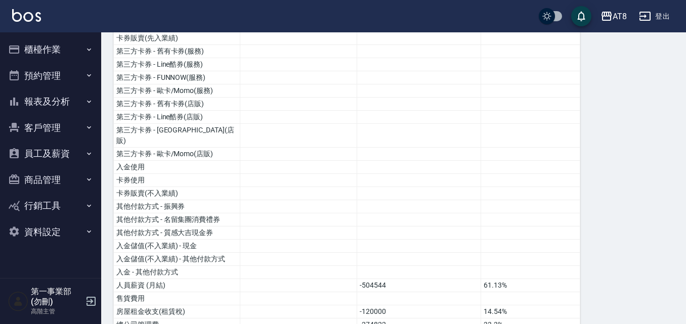
click at [54, 224] on button "資料設定" at bounding box center [50, 232] width 93 height 26
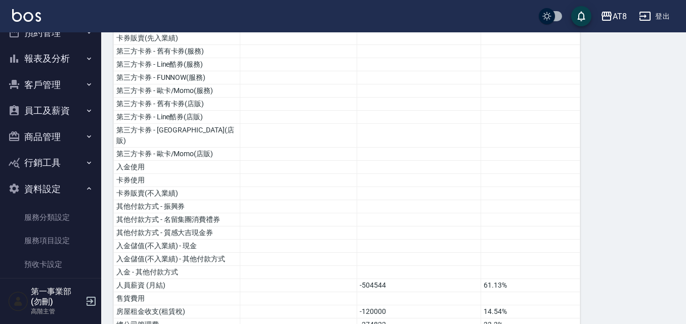
scroll to position [0, 0]
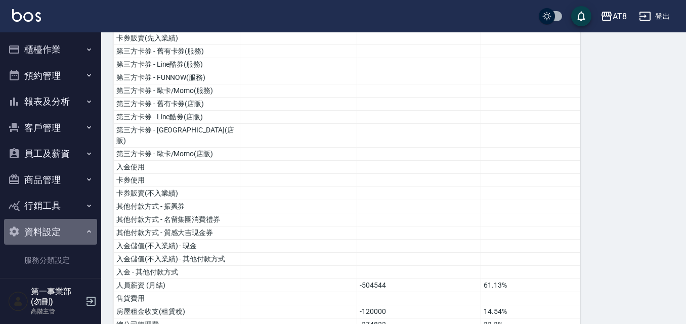
click at [74, 229] on button "資料設定" at bounding box center [50, 232] width 93 height 26
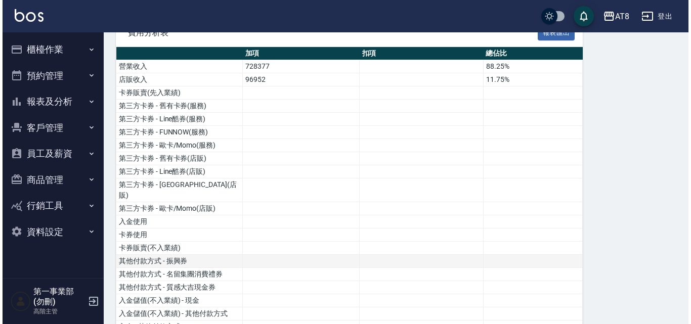
scroll to position [64, 0]
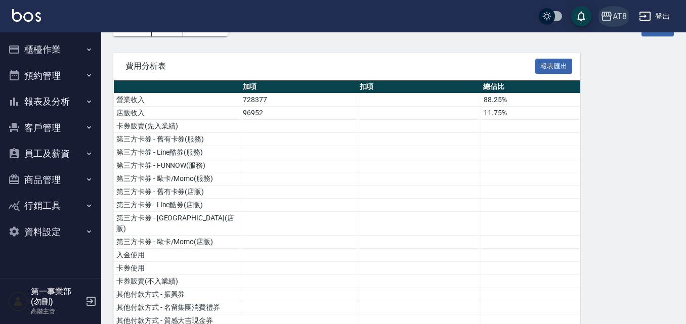
click at [618, 15] on div "AT8" at bounding box center [620, 16] width 14 height 13
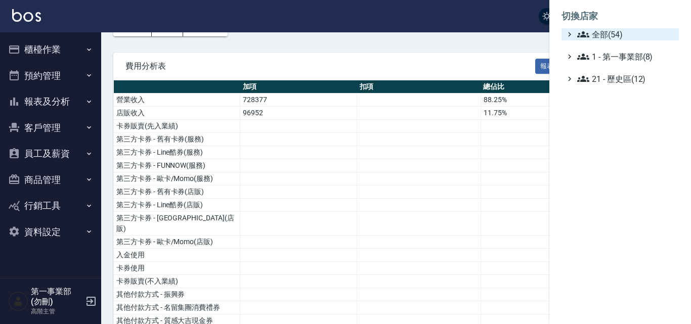
click at [613, 34] on span "全部(54)" at bounding box center [626, 34] width 98 height 12
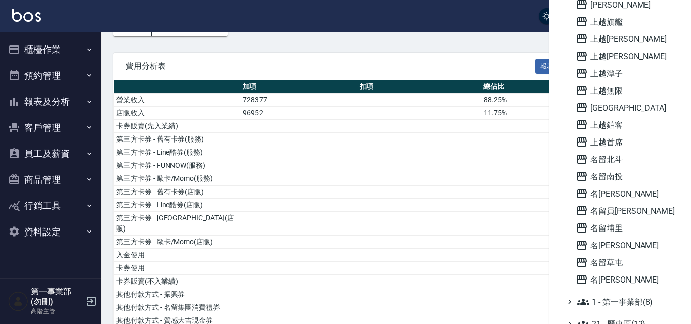
scroll to position [688, 0]
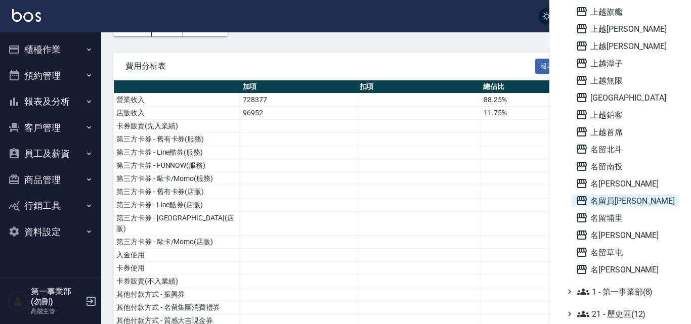
click at [625, 203] on span "名留員林中正" at bounding box center [625, 201] width 99 height 12
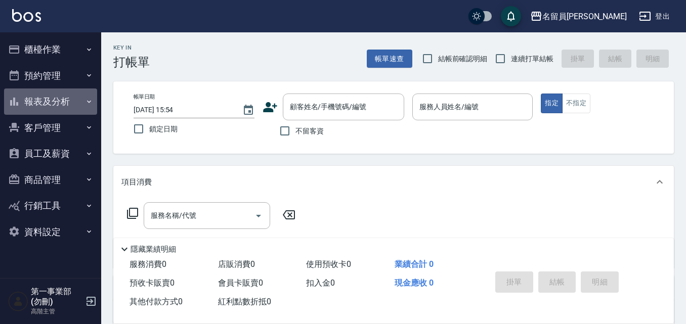
click at [46, 98] on button "報表及分析" at bounding box center [50, 102] width 93 height 26
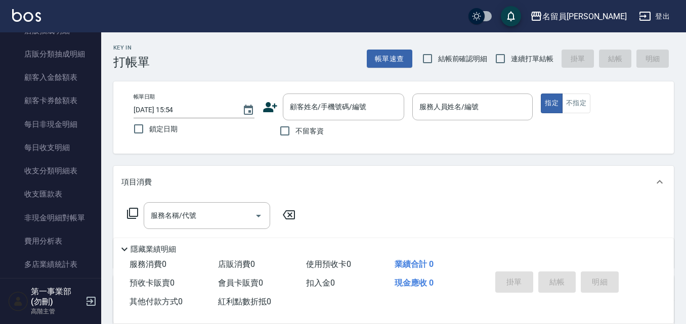
scroll to position [759, 0]
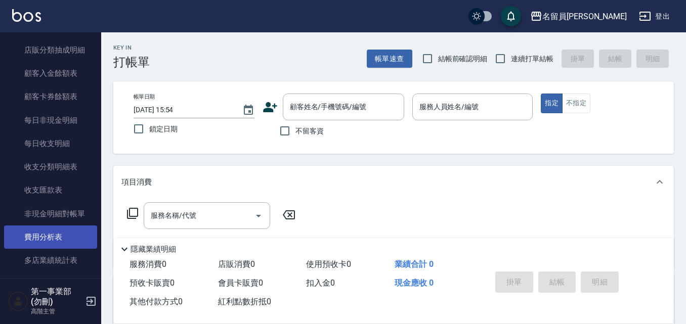
click at [54, 235] on link "費用分析表" at bounding box center [50, 237] width 93 height 23
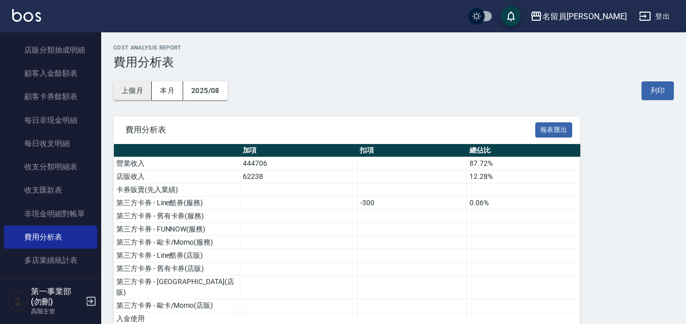
click at [132, 89] on button "上個月" at bounding box center [132, 90] width 38 height 19
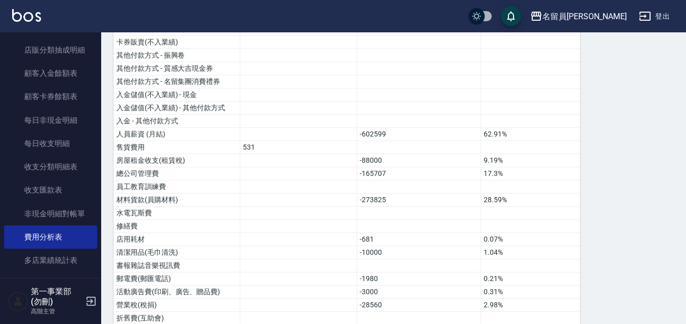
scroll to position [303, 0]
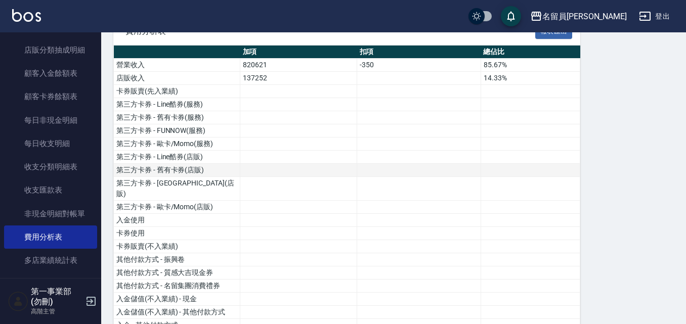
scroll to position [51, 0]
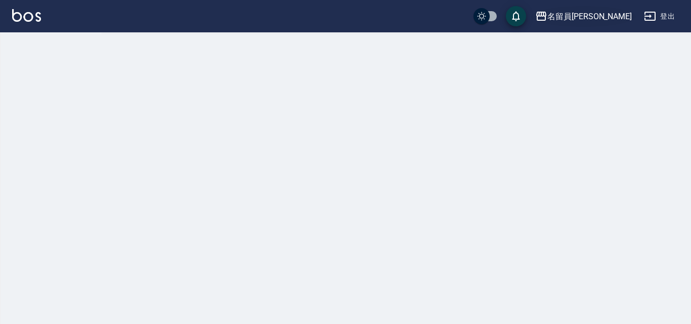
click at [615, 20] on div "名留員[PERSON_NAME]" at bounding box center [589, 16] width 84 height 13
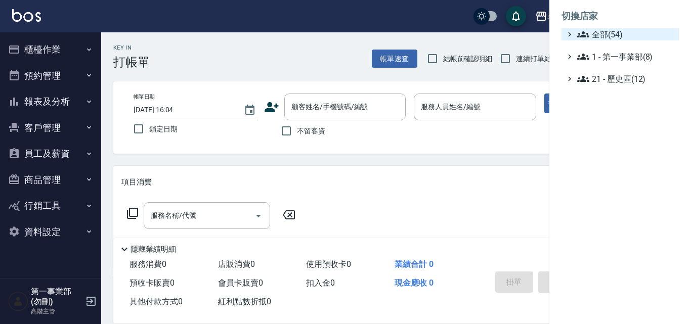
click at [604, 36] on span "全部(54)" at bounding box center [626, 34] width 98 height 12
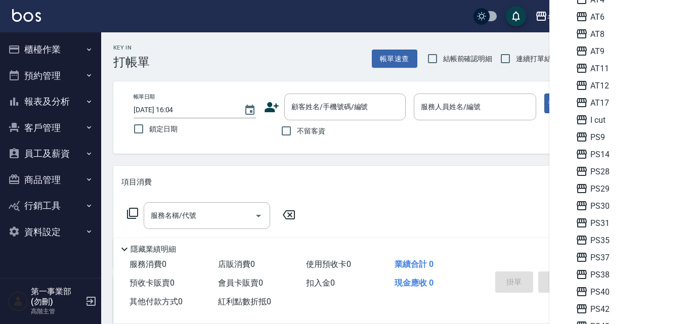
scroll to position [101, 0]
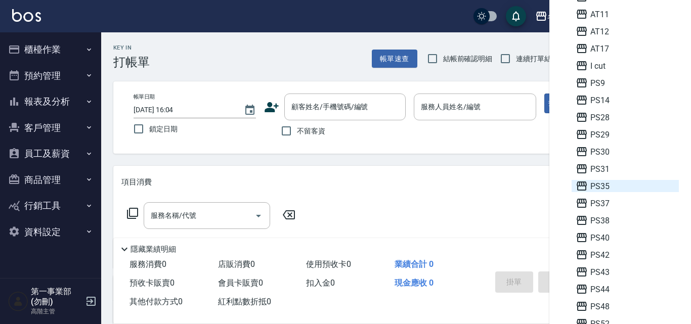
click at [610, 185] on span "PS35" at bounding box center [625, 186] width 99 height 12
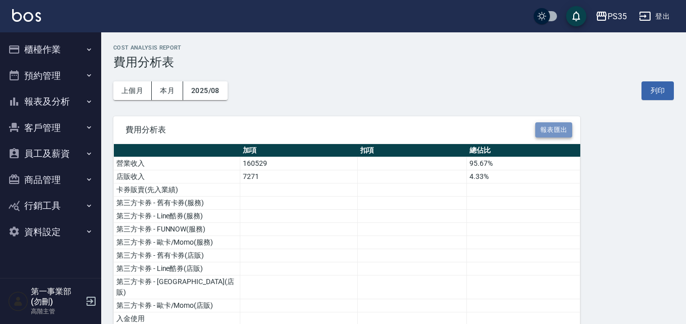
click at [562, 128] on button "報表匯出" at bounding box center [553, 130] width 37 height 16
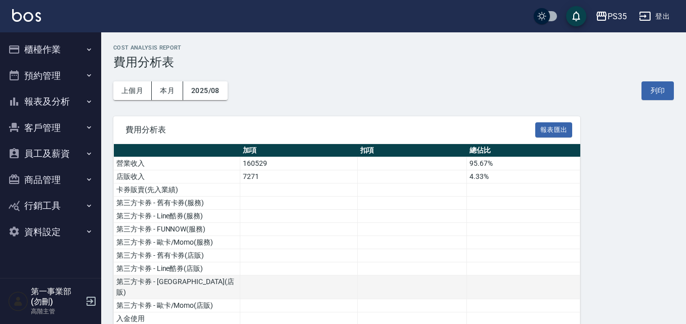
click at [503, 285] on td at bounding box center [523, 288] width 113 height 24
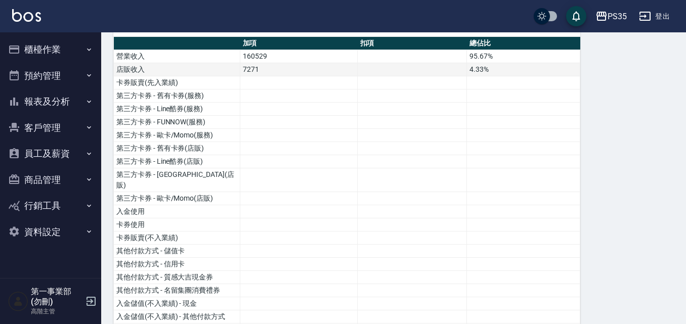
scroll to position [77, 0]
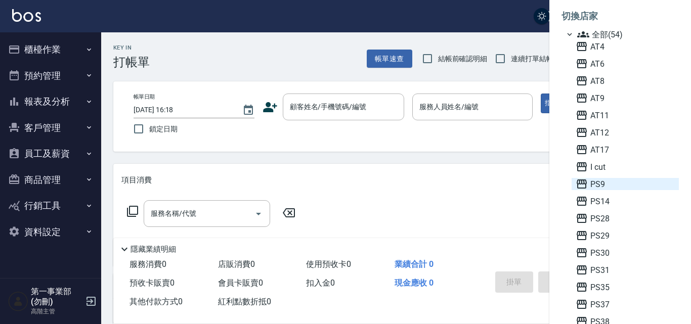
click at [626, 186] on span "PS9" at bounding box center [625, 184] width 99 height 12
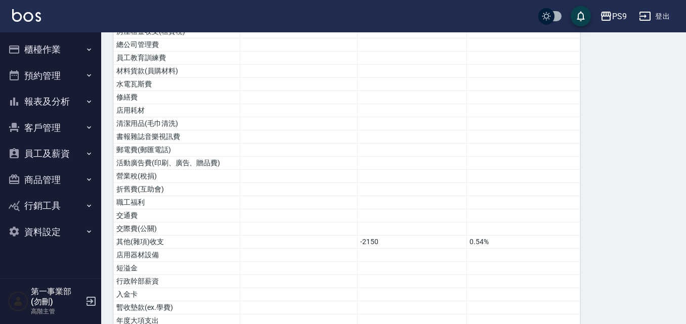
scroll to position [330, 0]
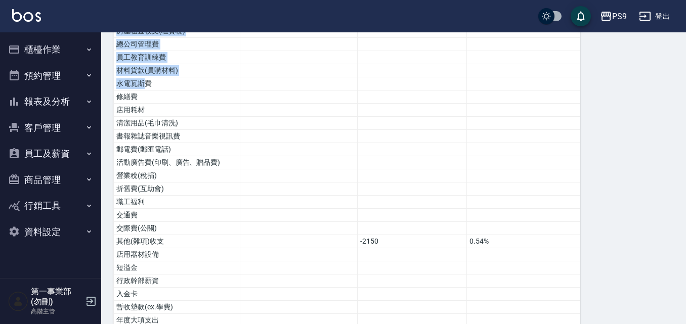
drag, startPoint x: 144, startPoint y: 82, endPoint x: 106, endPoint y: 84, distance: 38.0
click at [106, 84] on div "PS9 2025-08 費用分析表 列印時間： [DATE][PHONE_NUMBER]:19 Cost analysis Report 費用分析表 上個月 …" at bounding box center [393, 132] width 585 height 835
click at [106, 85] on div "PS9 2025-08 費用分析表 列印時間： [DATE][PHONE_NUMBER]:19 Cost analysis Report 費用分析表 上個月 …" at bounding box center [393, 132] width 585 height 835
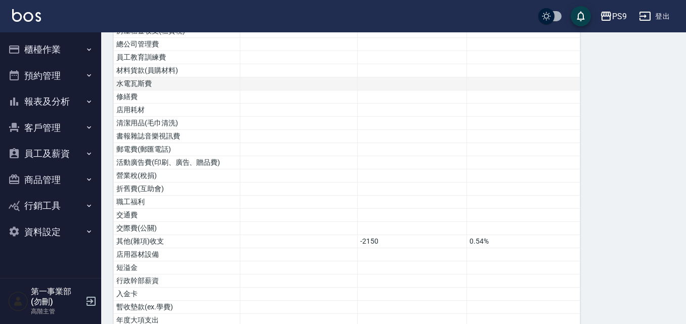
click at [376, 87] on td at bounding box center [411, 83] width 109 height 13
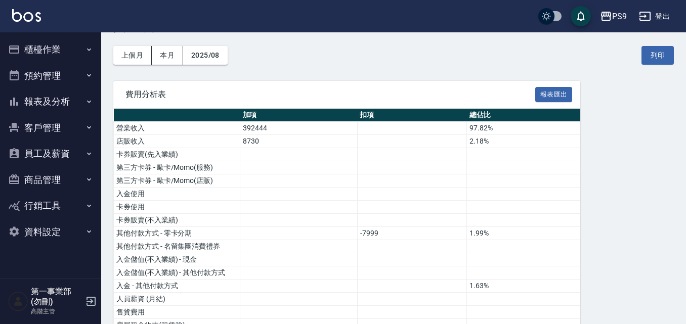
scroll to position [51, 0]
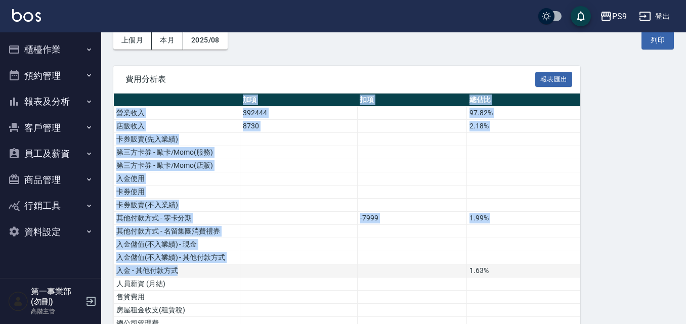
drag, startPoint x: 244, startPoint y: 98, endPoint x: 276, endPoint y: 270, distance: 175.4
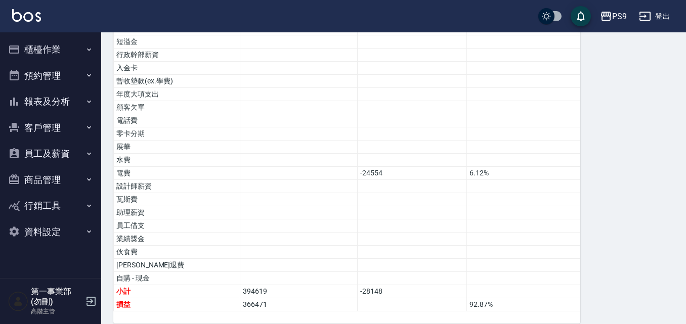
scroll to position [556, 0]
click at [187, 199] on td "瓦斯費" at bounding box center [177, 199] width 126 height 13
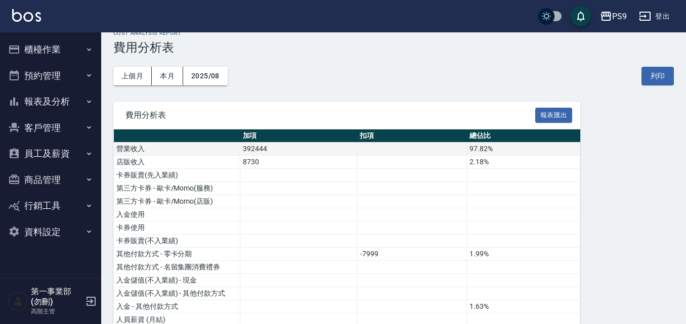
scroll to position [0, 0]
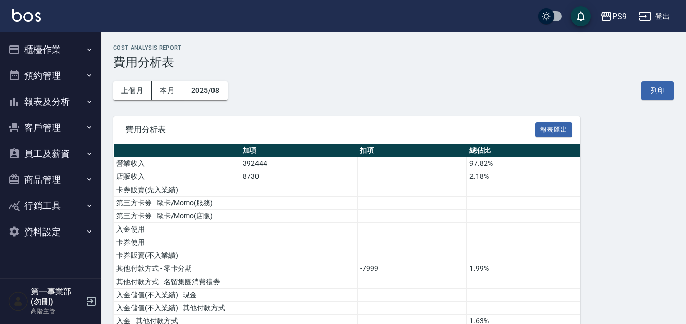
drag, startPoint x: 284, startPoint y: 93, endPoint x: 239, endPoint y: 80, distance: 46.3
click at [239, 80] on div "上個月 本月 2025/08 列印" at bounding box center [393, 90] width 560 height 43
drag, startPoint x: 240, startPoint y: 80, endPoint x: 285, endPoint y: 76, distance: 45.2
click at [285, 76] on div "上個月 本月 2025/08 列印" at bounding box center [393, 90] width 560 height 43
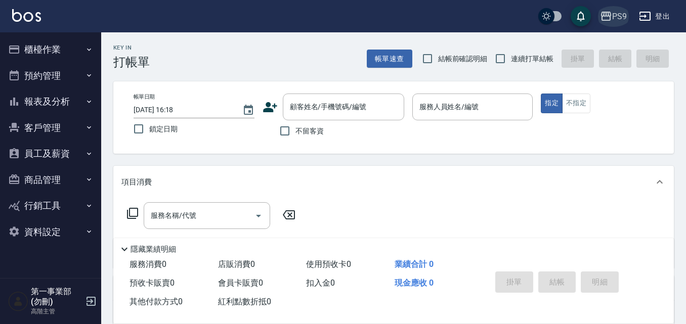
click at [614, 18] on div "PS9" at bounding box center [619, 16] width 15 height 13
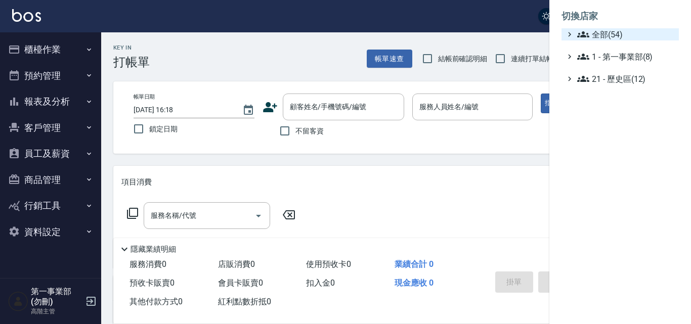
click at [614, 34] on span "全部(54)" at bounding box center [626, 34] width 98 height 12
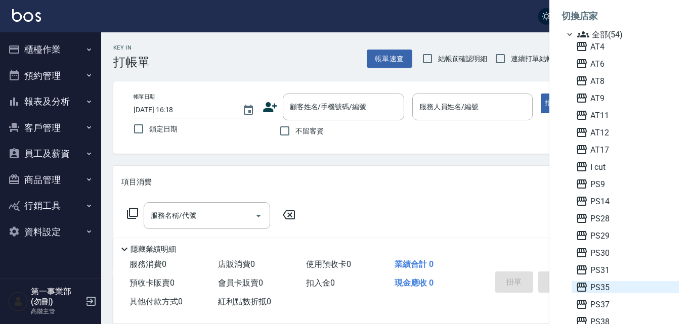
click at [609, 287] on span "PS35" at bounding box center [625, 287] width 99 height 12
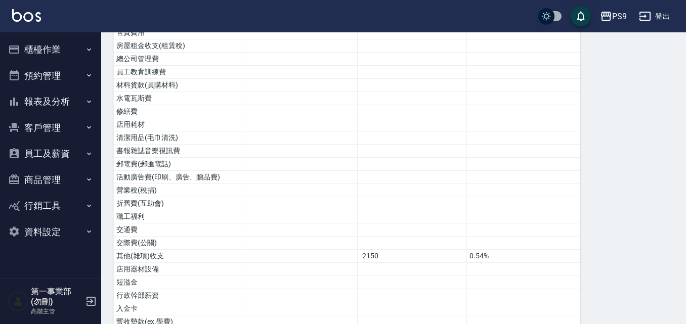
scroll to position [315, 0]
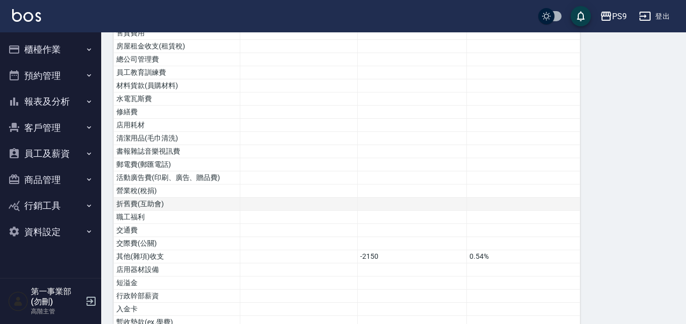
drag, startPoint x: 258, startPoint y: 206, endPoint x: 259, endPoint y: 198, distance: 8.7
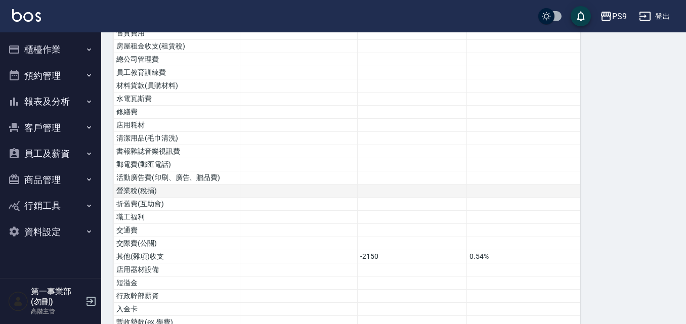
scroll to position [314, 0]
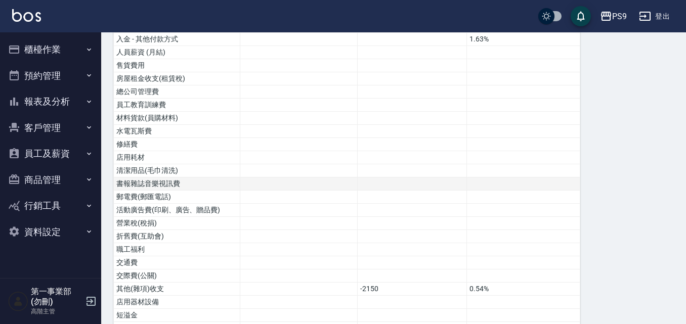
drag, startPoint x: 277, startPoint y: 203, endPoint x: 281, endPoint y: 179, distance: 24.5
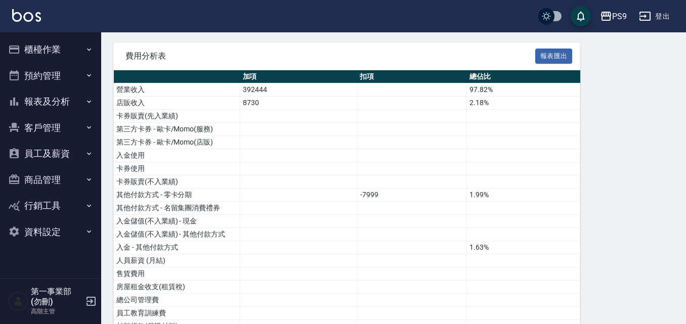
scroll to position [39, 0]
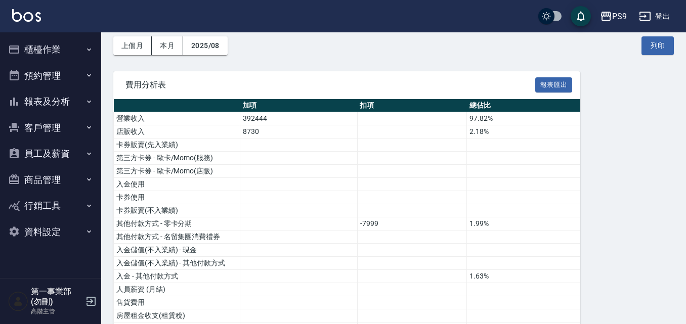
drag, startPoint x: 251, startPoint y: 252, endPoint x: 267, endPoint y: 216, distance: 38.7
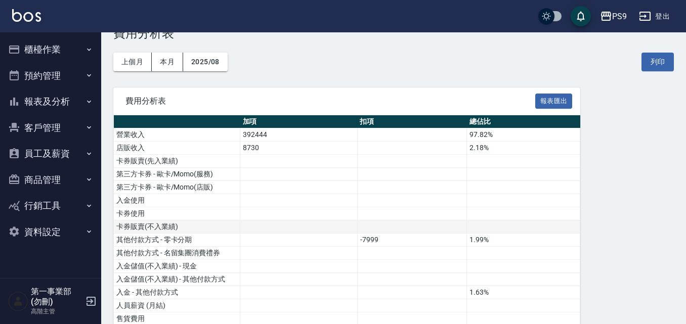
scroll to position [51, 0]
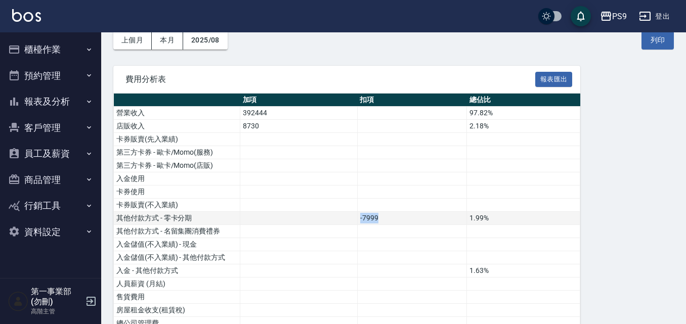
drag, startPoint x: 360, startPoint y: 218, endPoint x: 383, endPoint y: 213, distance: 24.3
click at [383, 213] on td "-7999" at bounding box center [411, 218] width 109 height 13
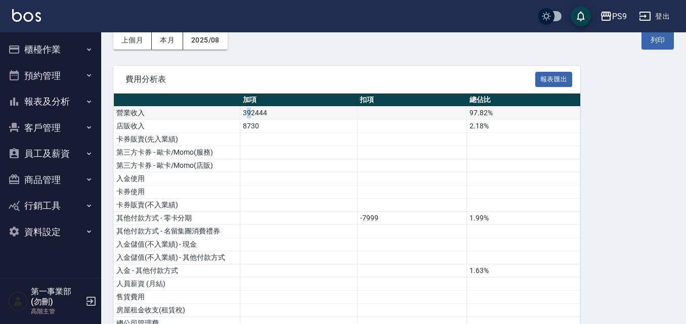
drag, startPoint x: 245, startPoint y: 111, endPoint x: 252, endPoint y: 111, distance: 6.6
click at [252, 111] on td "392444" at bounding box center [298, 113] width 117 height 13
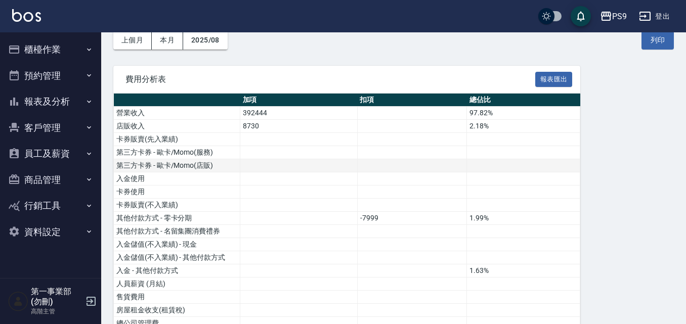
click at [228, 166] on td "第三方卡券 - 歐卡/Momo(店販)" at bounding box center [177, 165] width 126 height 13
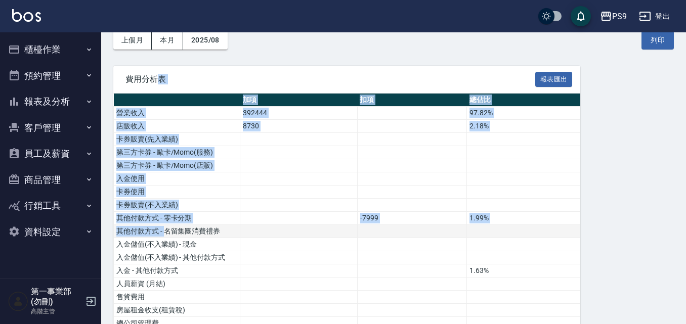
drag, startPoint x: 161, startPoint y: 77, endPoint x: 167, endPoint y: 229, distance: 152.4
click at [167, 229] on td "其他付款方式 - 名留集團消費禮券" at bounding box center [177, 231] width 126 height 13
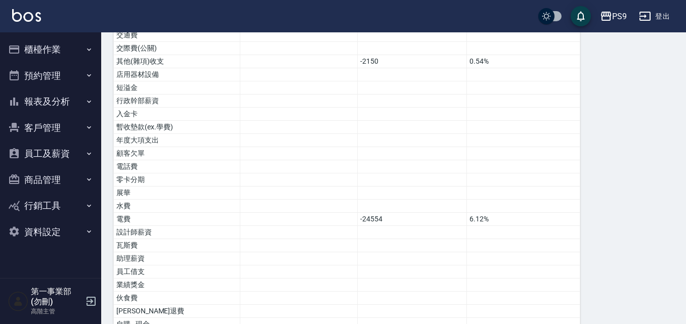
scroll to position [567, 0]
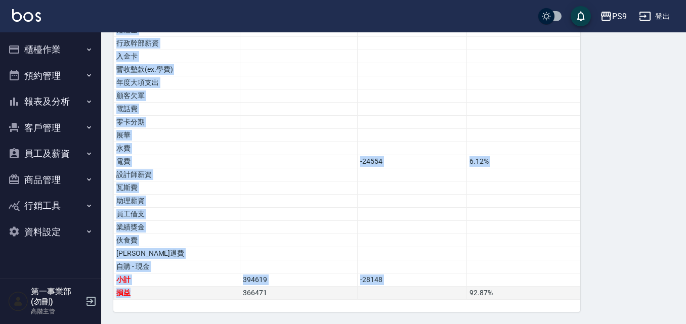
drag, startPoint x: 119, startPoint y: 113, endPoint x: 164, endPoint y: 290, distance: 182.2
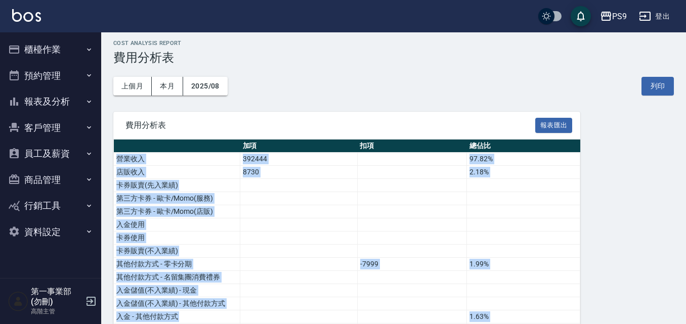
scroll to position [0, 0]
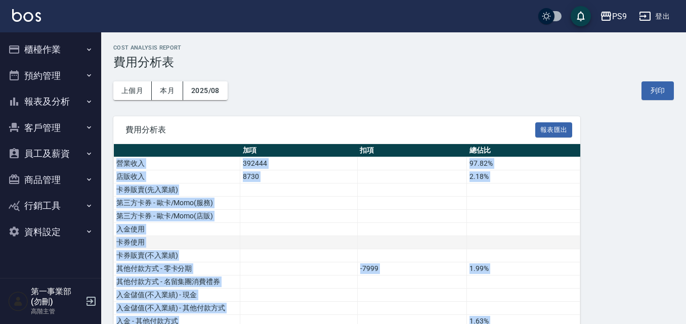
click at [187, 241] on td "卡券使用" at bounding box center [177, 242] width 126 height 13
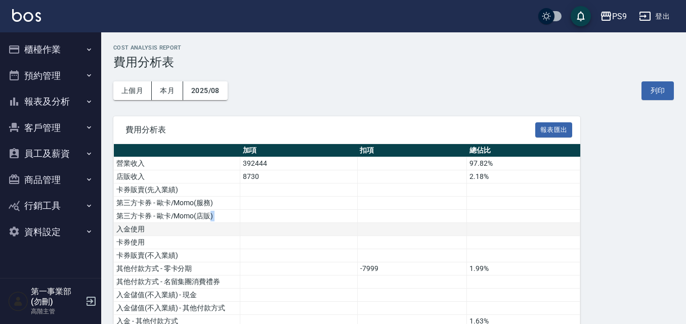
drag, startPoint x: 210, startPoint y: 215, endPoint x: 119, endPoint y: 231, distance: 91.8
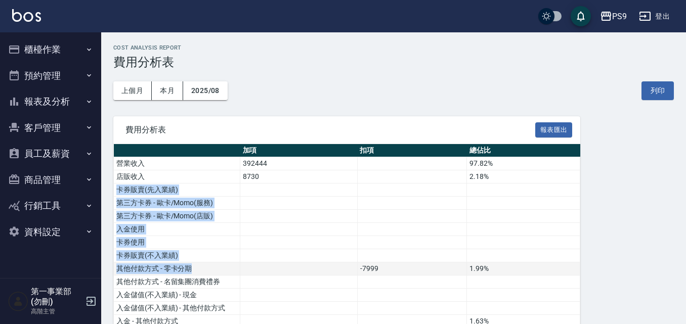
drag, startPoint x: 118, startPoint y: 190, endPoint x: 206, endPoint y: 267, distance: 116.5
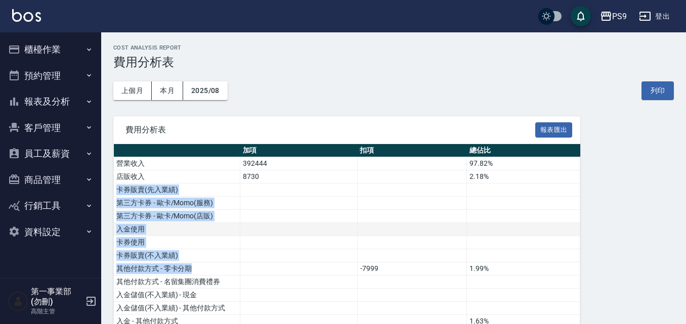
click at [216, 233] on td "入金使用" at bounding box center [177, 229] width 126 height 13
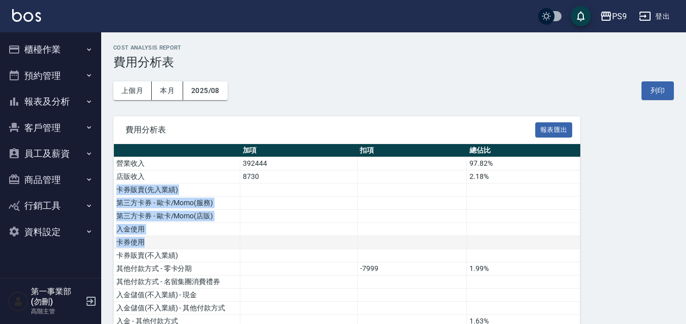
drag, startPoint x: 119, startPoint y: 188, endPoint x: 170, endPoint y: 241, distance: 73.3
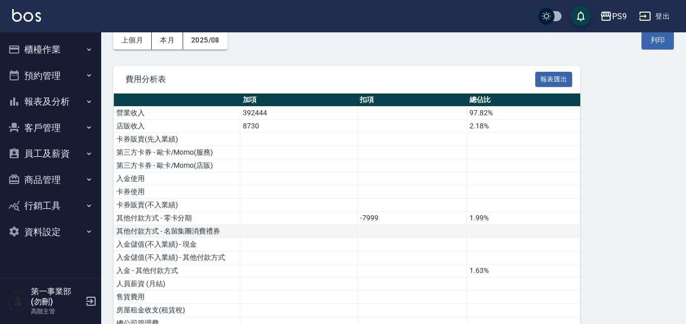
click at [177, 232] on td "其他付款方式 - 名留集團消費禮券" at bounding box center [177, 231] width 126 height 13
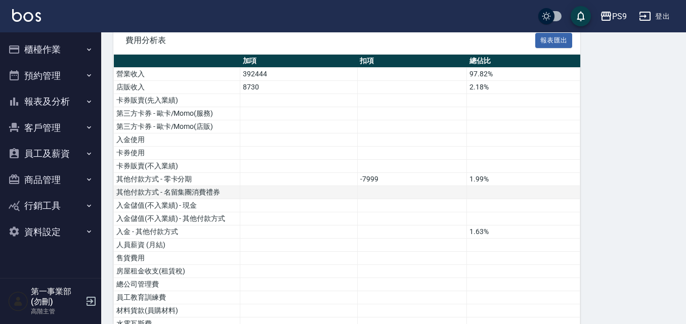
scroll to position [152, 0]
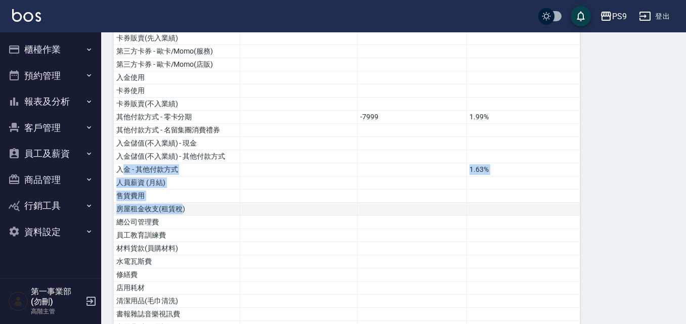
drag, startPoint x: 120, startPoint y: 168, endPoint x: 180, endPoint y: 205, distance: 70.4
click at [139, 184] on td "人員薪資 (月結)" at bounding box center [177, 183] width 126 height 13
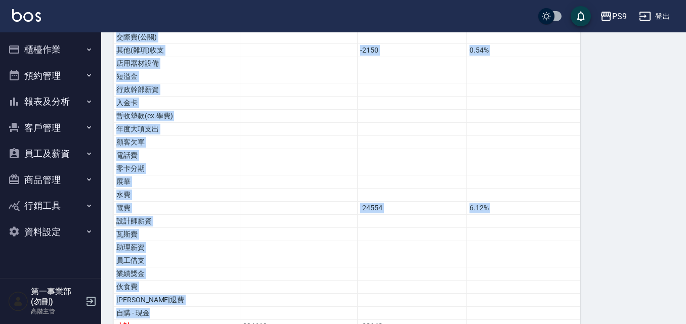
scroll to position [567, 0]
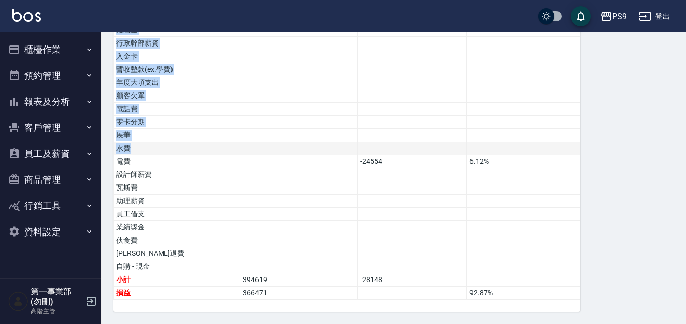
drag, startPoint x: 117, startPoint y: 182, endPoint x: 164, endPoint y: 142, distance: 61.7
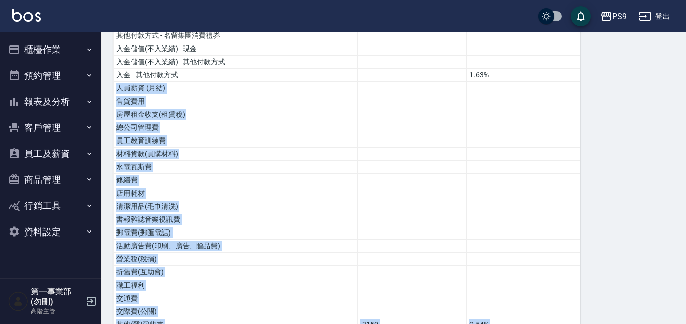
scroll to position [264, 0]
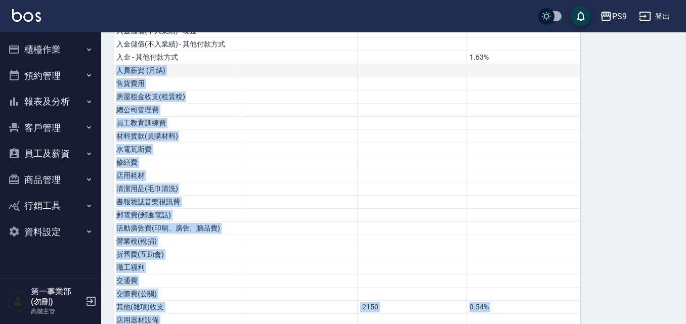
click at [120, 69] on td "人員薪資 (月結)" at bounding box center [177, 70] width 126 height 13
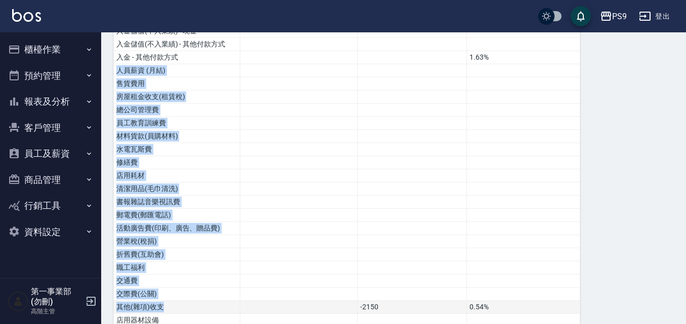
drag, startPoint x: 117, startPoint y: 69, endPoint x: 201, endPoint y: 302, distance: 247.8
click at [201, 302] on tbody "營業收入 392444 97.82% 店販收入 8730 2.18% 卡券販賣(先入業績) 第三方卡券 - 歐卡/Momo(服務) 第三方卡券 - 歐卡/Mo…" at bounding box center [347, 248] width 466 height 710
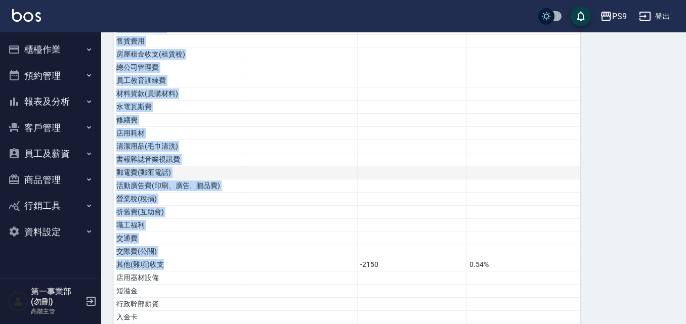
scroll to position [344, 0]
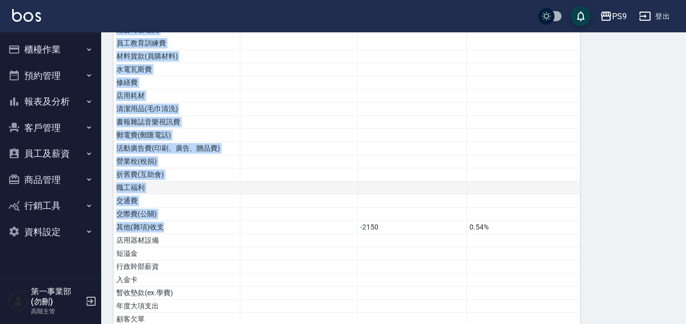
click at [268, 189] on td at bounding box center [298, 188] width 117 height 13
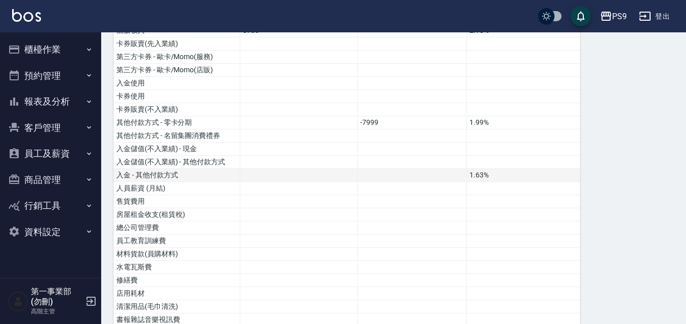
scroll to position [152, 0]
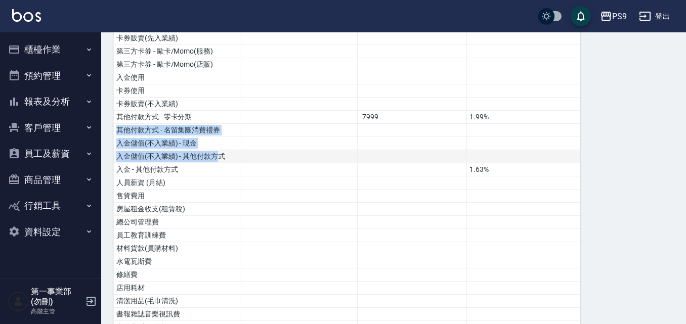
drag, startPoint x: 118, startPoint y: 130, endPoint x: 218, endPoint y: 157, distance: 103.7
drag, startPoint x: 226, startPoint y: 155, endPoint x: 116, endPoint y: 133, distance: 112.1
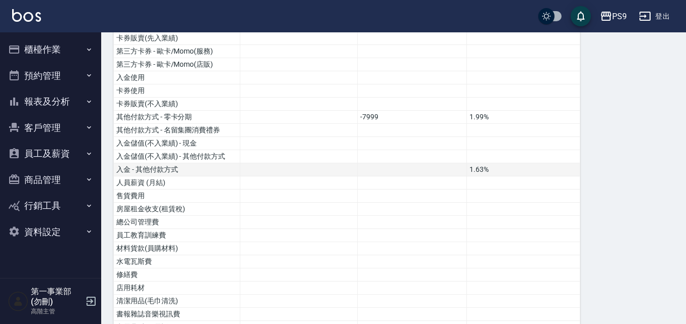
click at [144, 174] on td "入金 - 其他付款方式" at bounding box center [177, 169] width 126 height 13
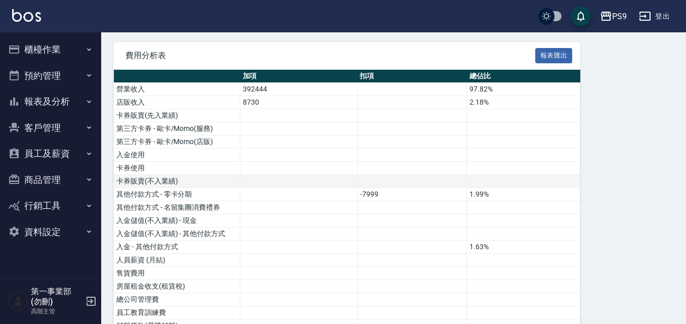
scroll to position [51, 0]
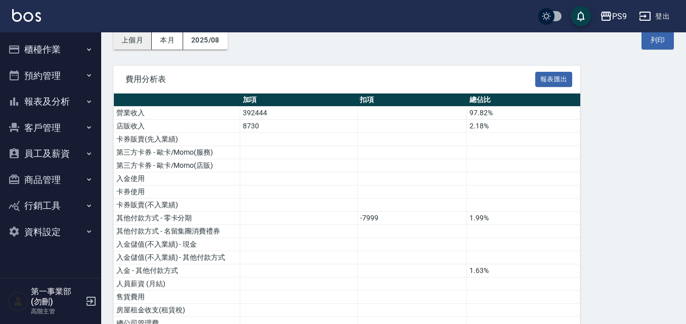
click at [143, 43] on button "上個月" at bounding box center [132, 40] width 38 height 19
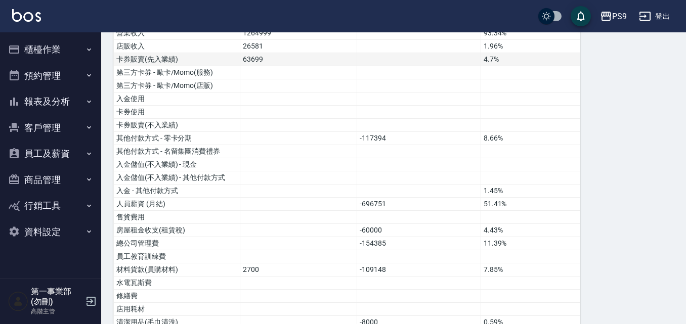
scroll to position [253, 0]
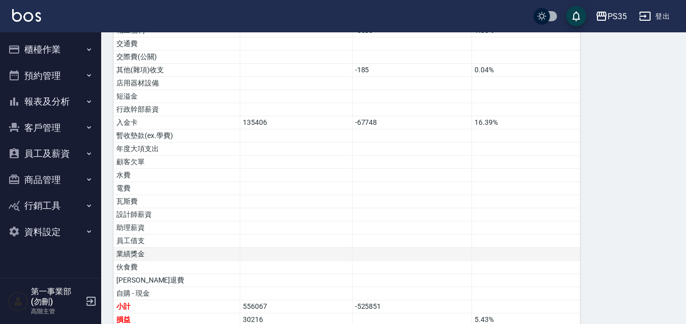
scroll to position [633, 0]
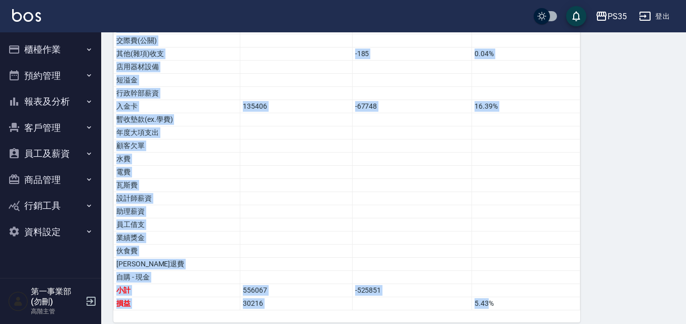
drag, startPoint x: 582, startPoint y: 289, endPoint x: 581, endPoint y: 300, distance: 11.7
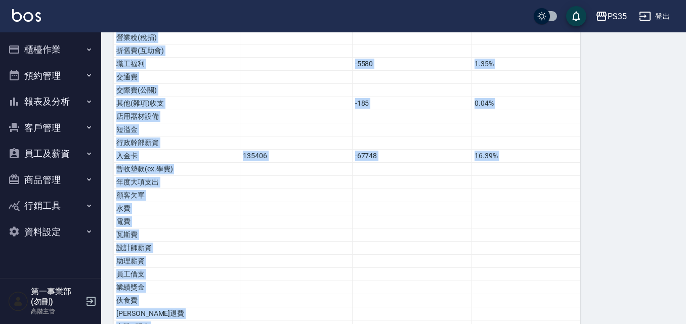
scroll to position [583, 0]
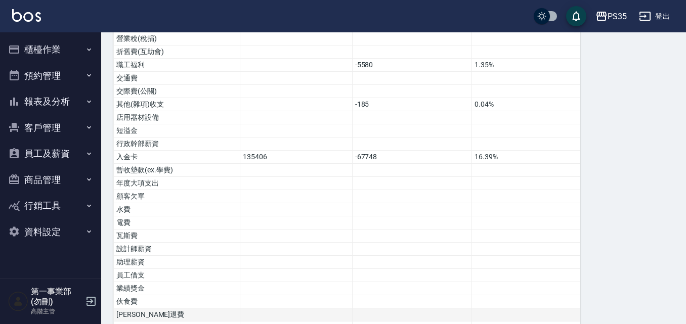
click at [350, 309] on td at bounding box center [296, 315] width 112 height 13
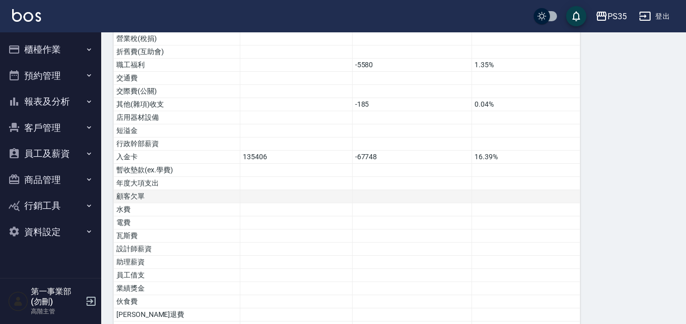
click at [490, 190] on td at bounding box center [526, 196] width 108 height 13
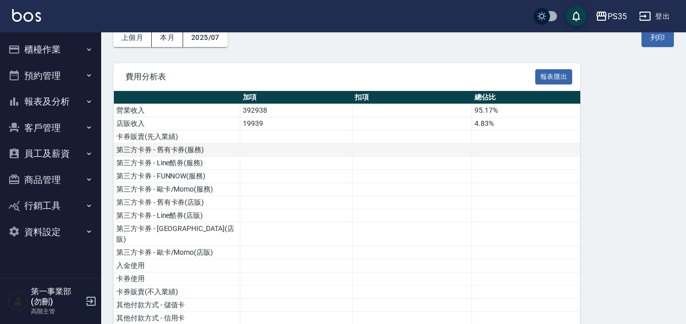
scroll to position [101, 0]
